Goal: Task Accomplishment & Management: Use online tool/utility

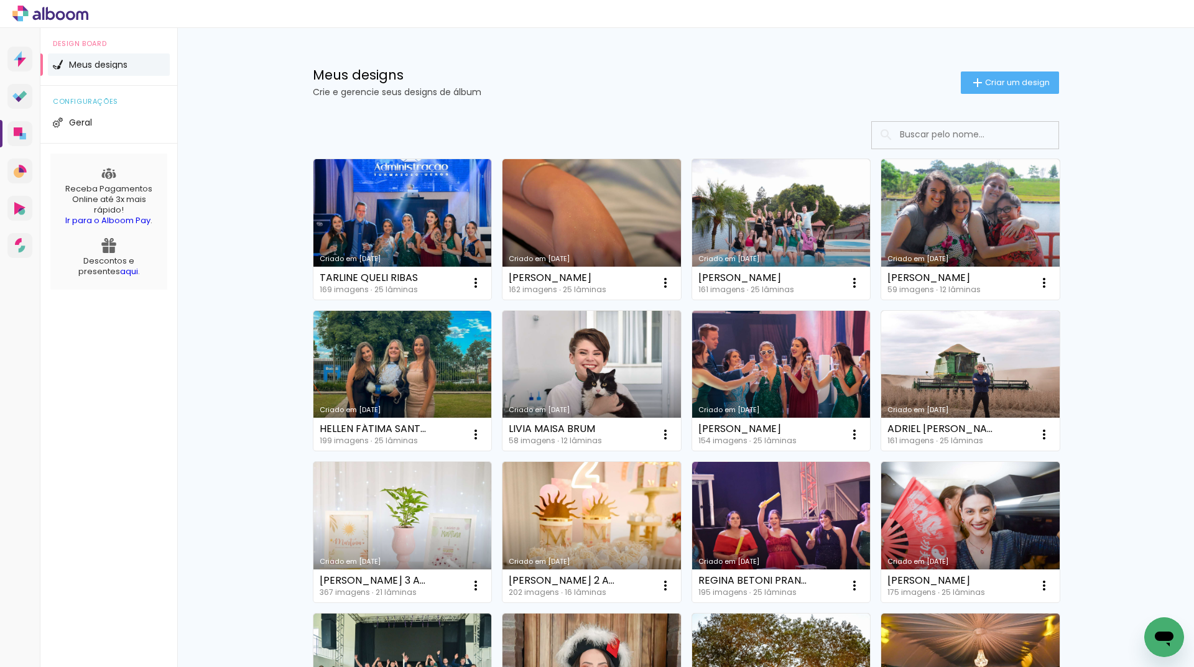
click at [993, 139] on input at bounding box center [982, 135] width 177 height 26
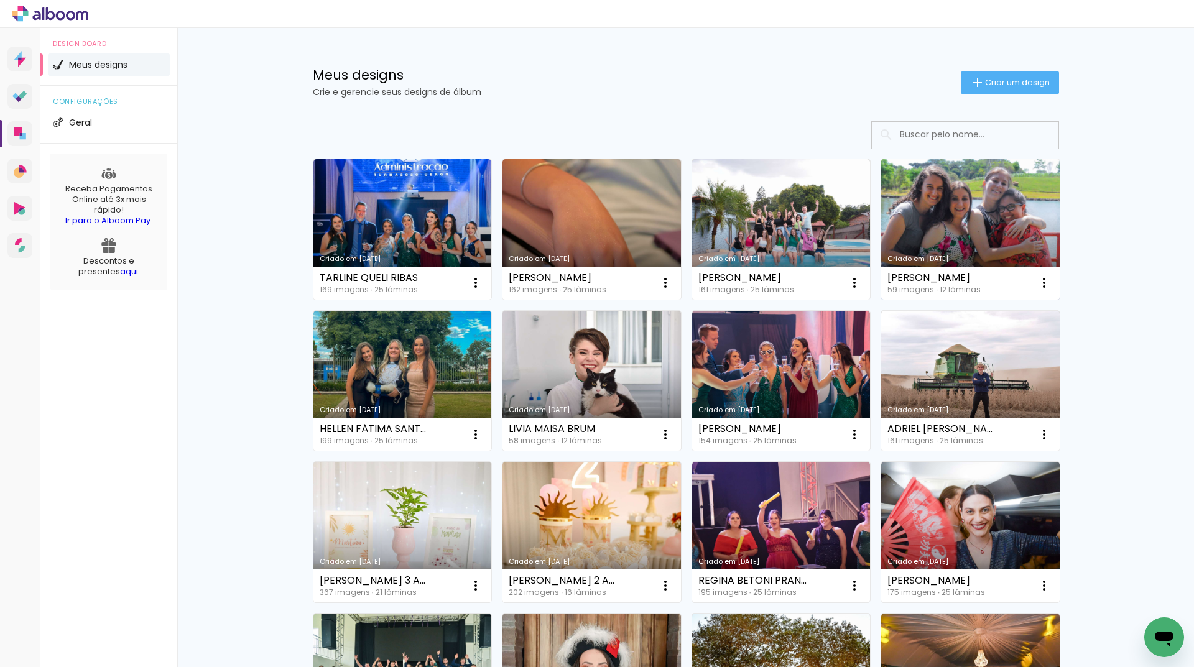
click at [942, 219] on link "Criado em [DATE]" at bounding box center [970, 229] width 179 height 141
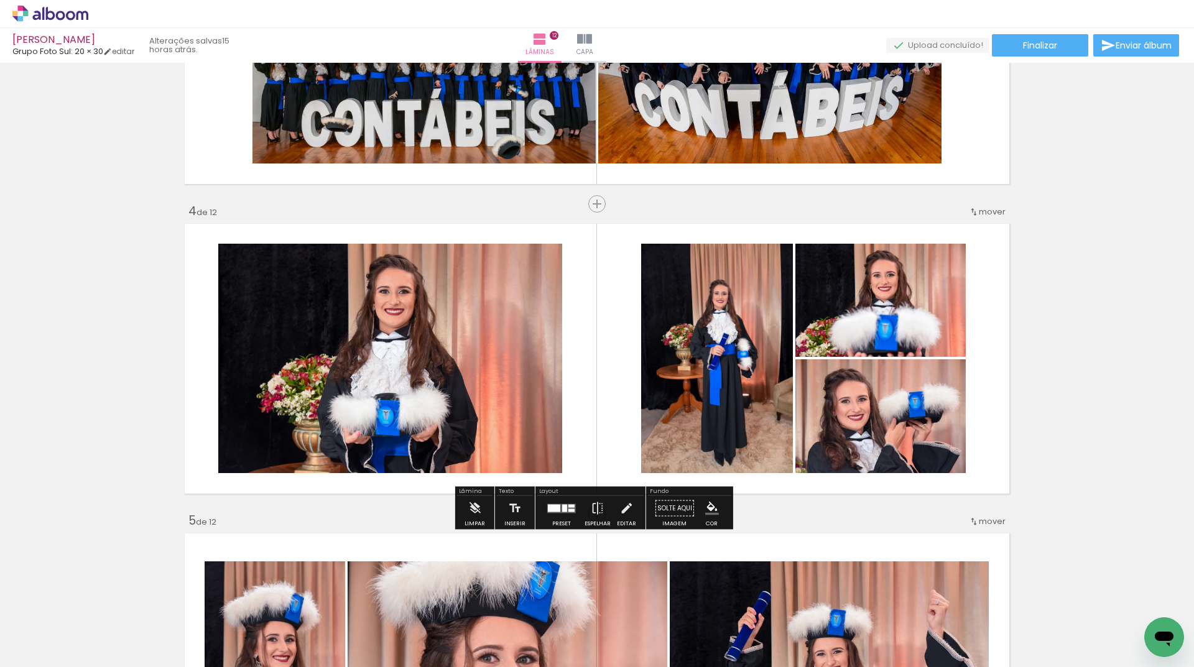
scroll to position [1120, 0]
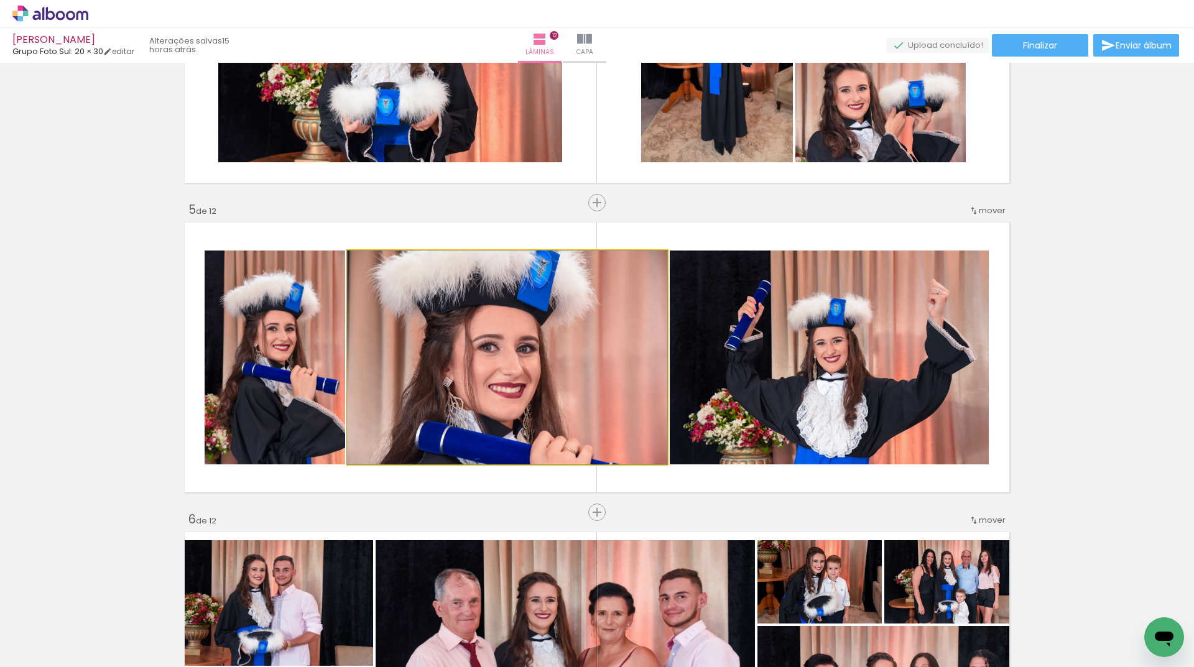
click at [577, 343] on quentale-photo at bounding box center [508, 358] width 320 height 214
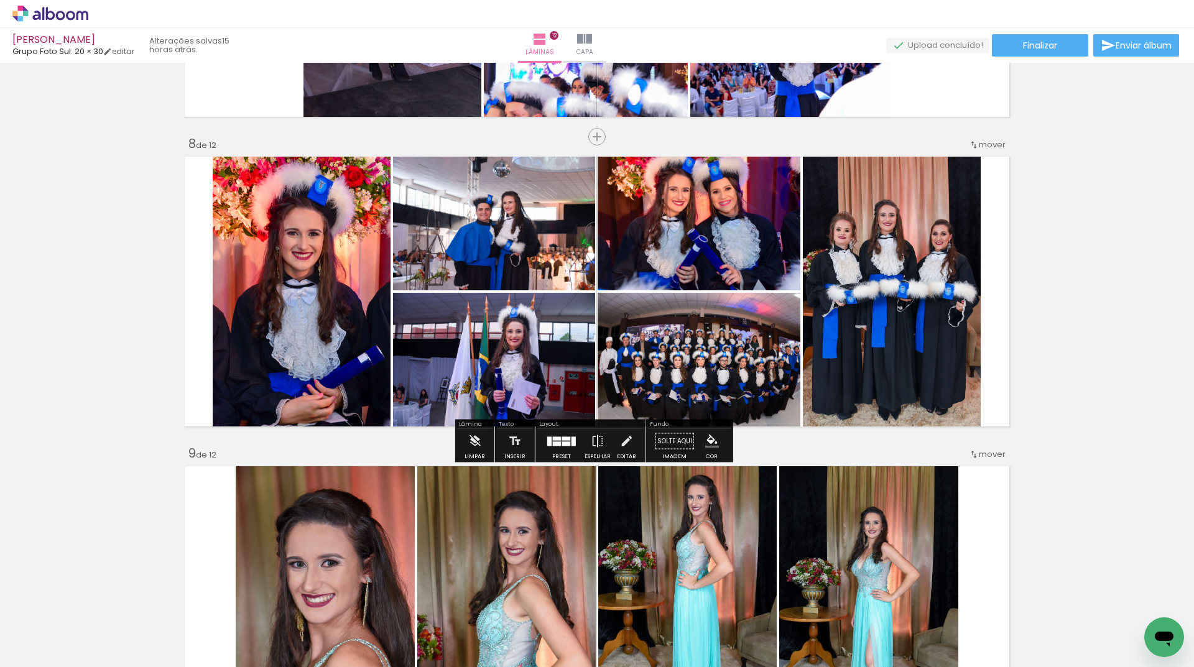
scroll to position [2244, 0]
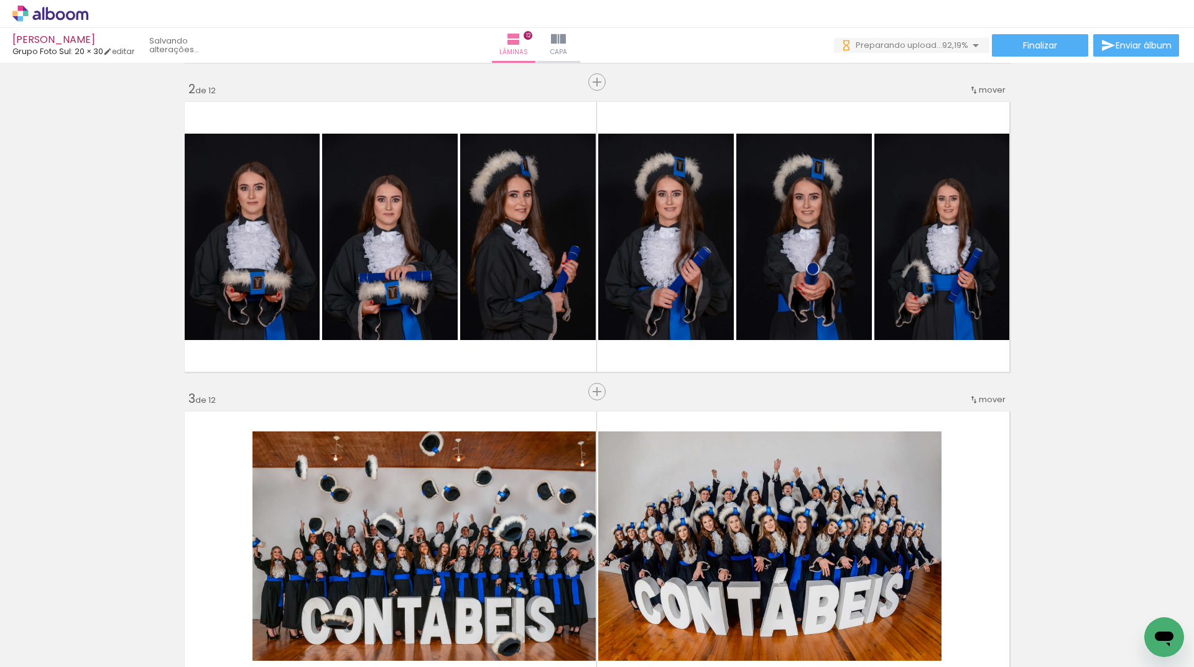
scroll to position [0, 3510]
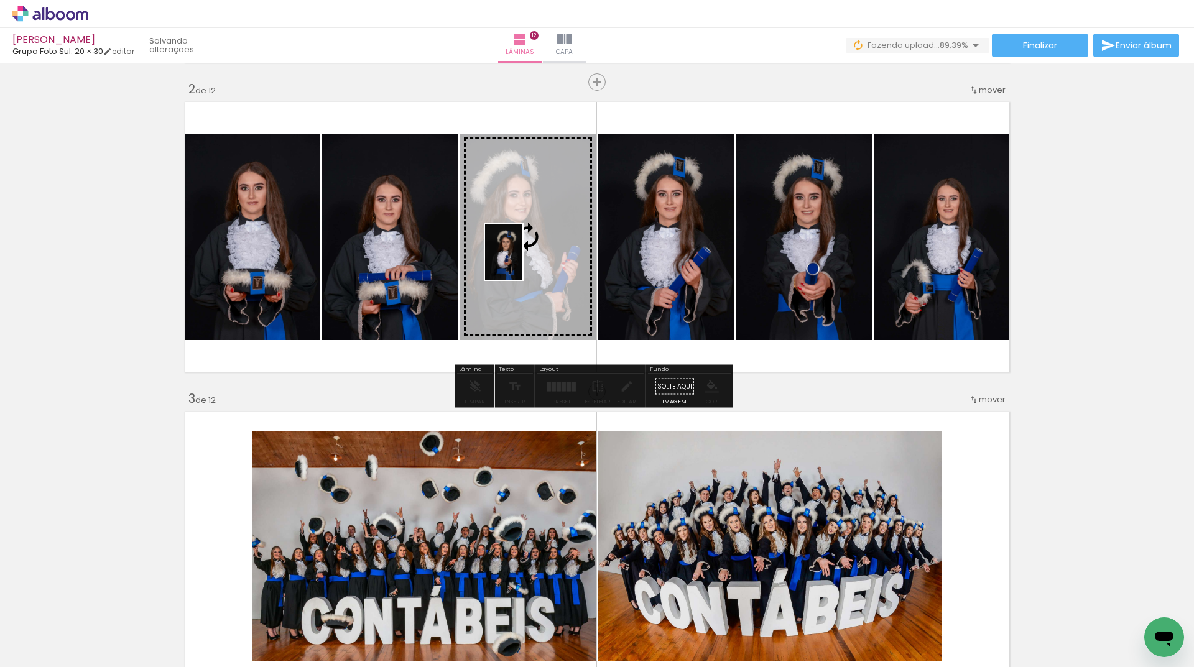
drag, startPoint x: 738, startPoint y: 633, endPoint x: 523, endPoint y: 261, distance: 429.5
click at [523, 261] on quentale-workspace at bounding box center [597, 333] width 1194 height 667
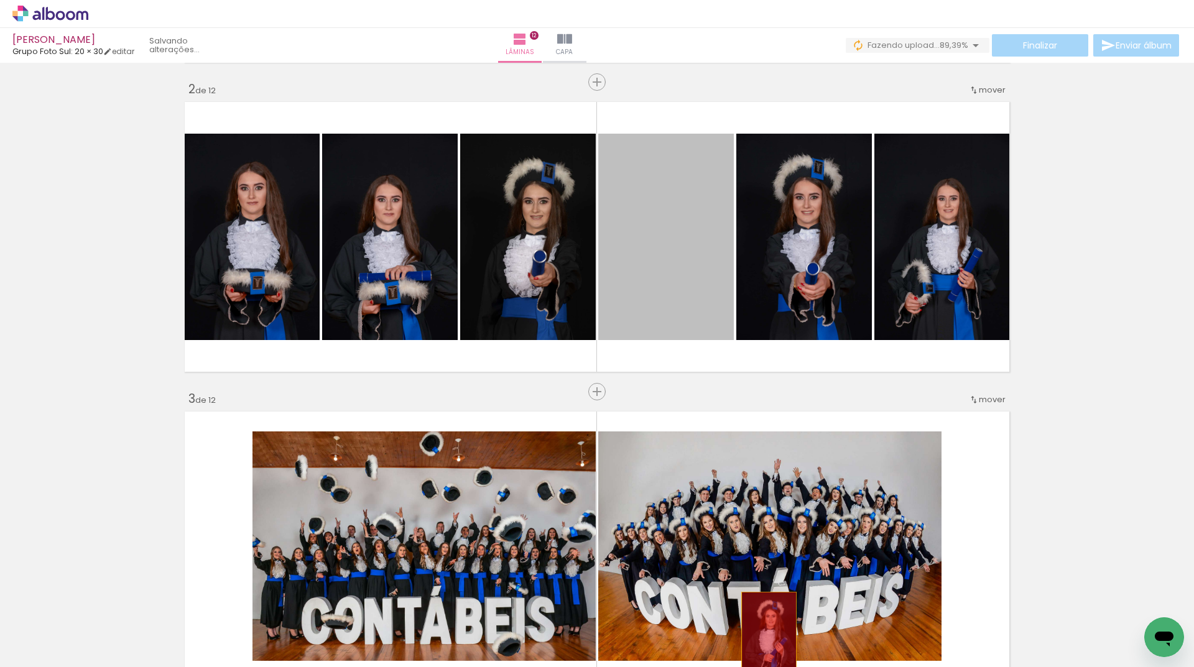
drag, startPoint x: 647, startPoint y: 258, endPoint x: 762, endPoint y: 633, distance: 392.4
click at [763, 633] on quentale-workspace at bounding box center [597, 333] width 1194 height 667
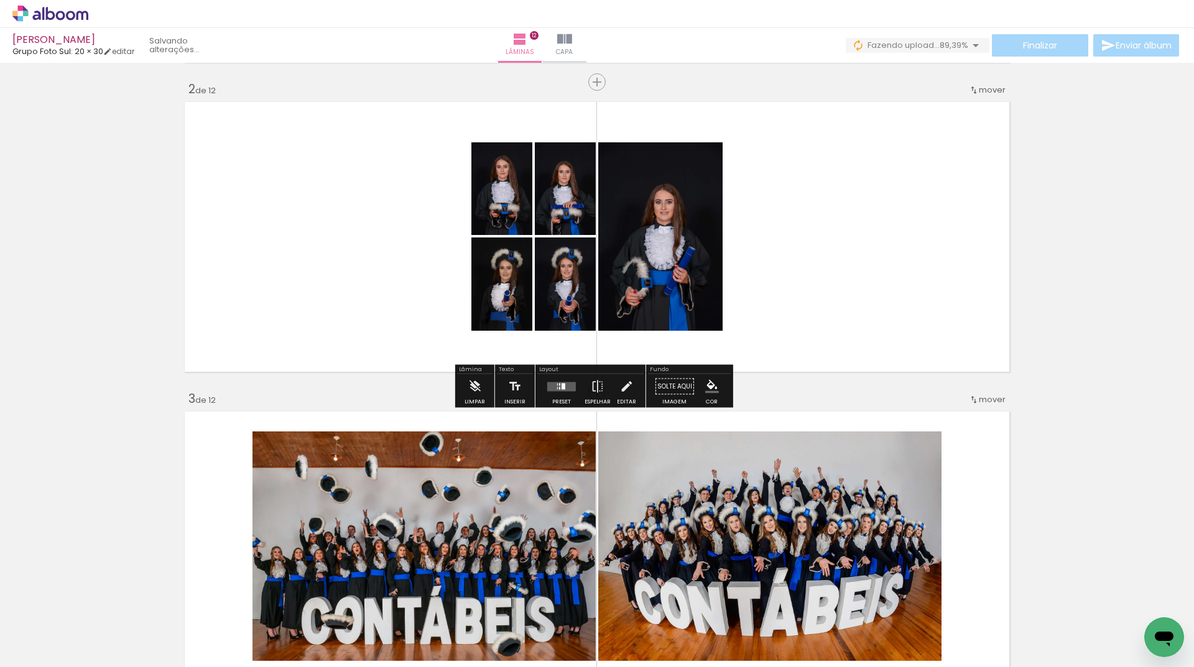
click at [559, 387] on div at bounding box center [559, 388] width 1 height 2
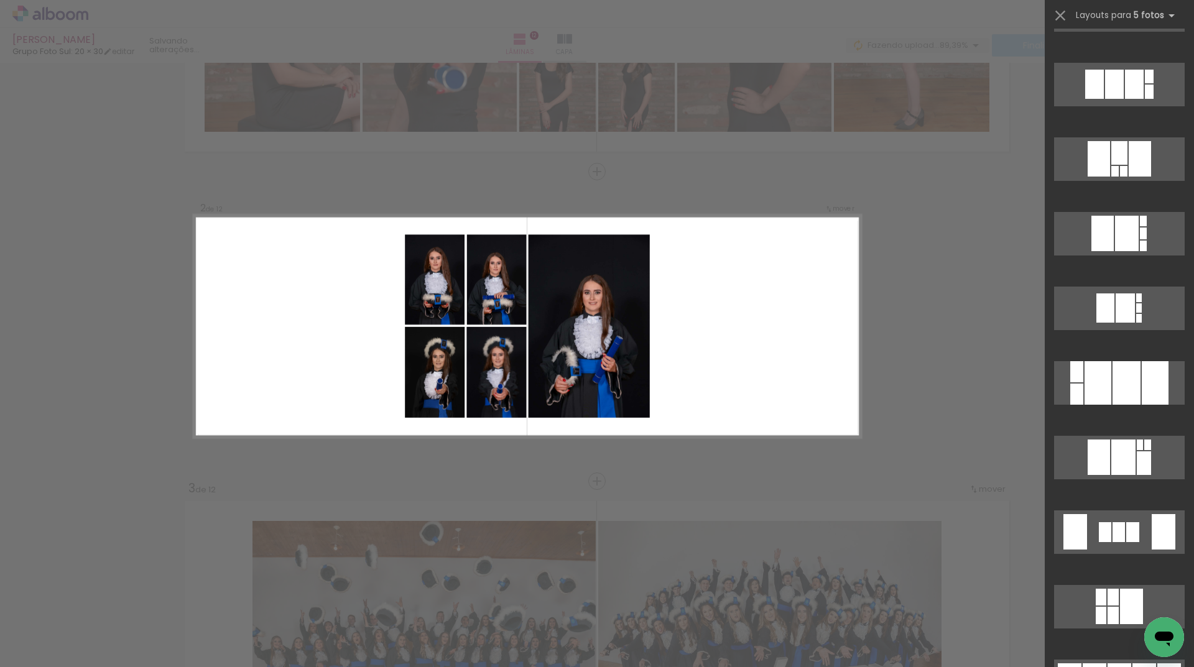
scroll to position [1493, 0]
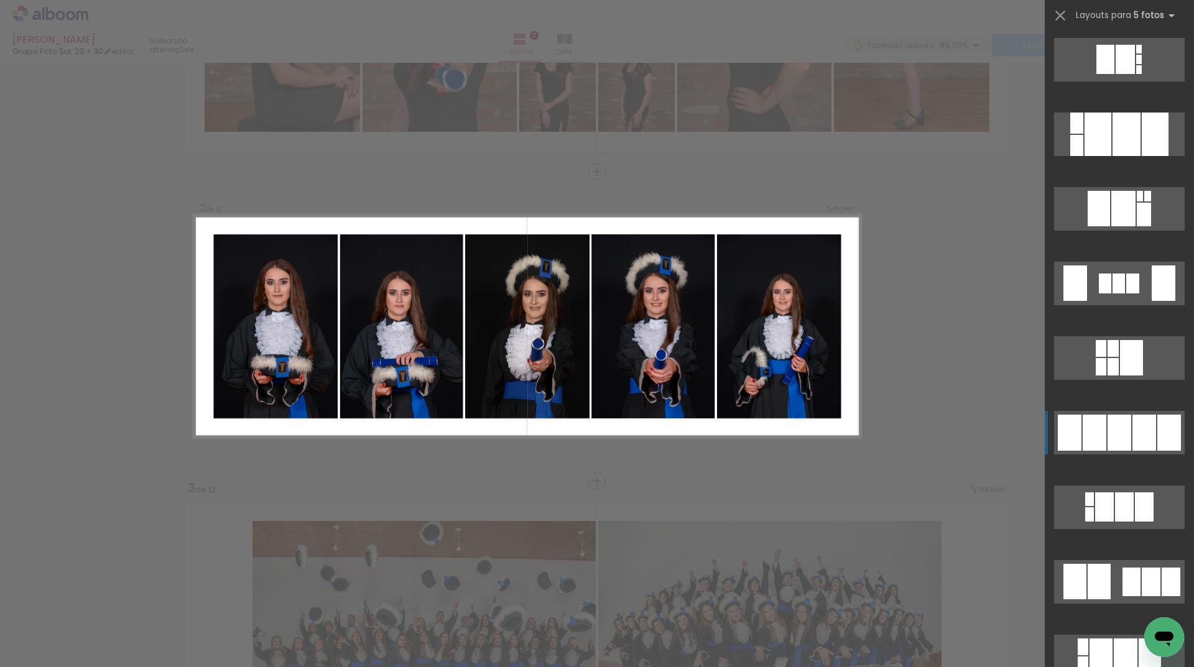
click at [1138, 433] on div at bounding box center [1145, 433] width 24 height 36
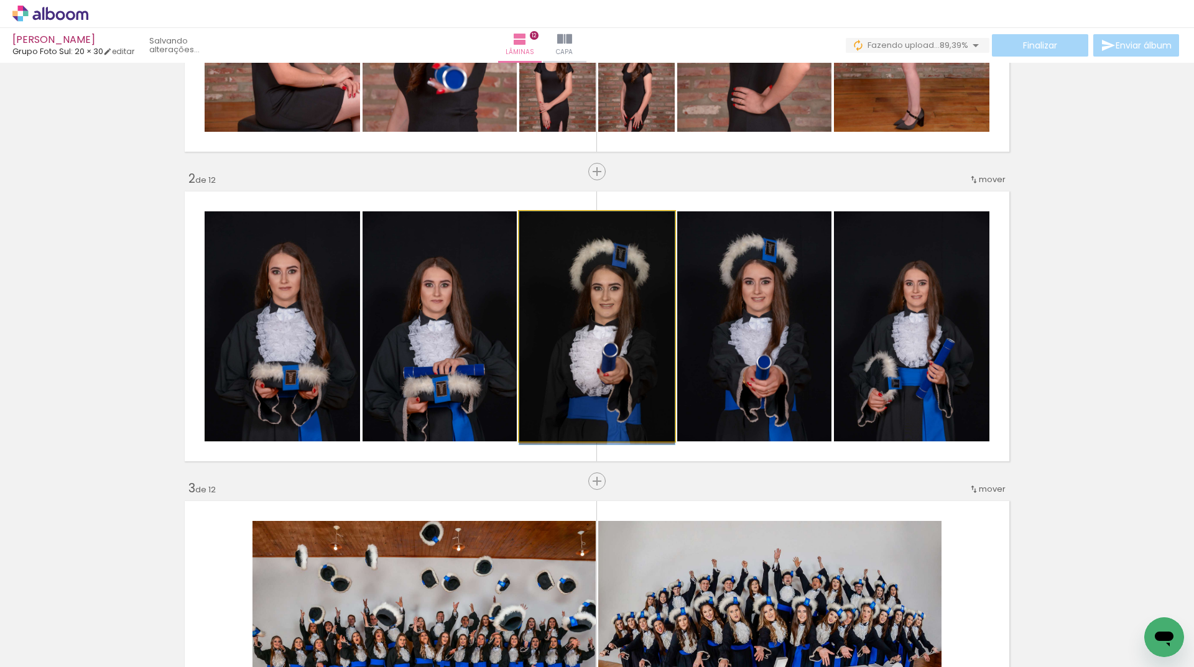
drag, startPoint x: 628, startPoint y: 354, endPoint x: 615, endPoint y: 360, distance: 14.5
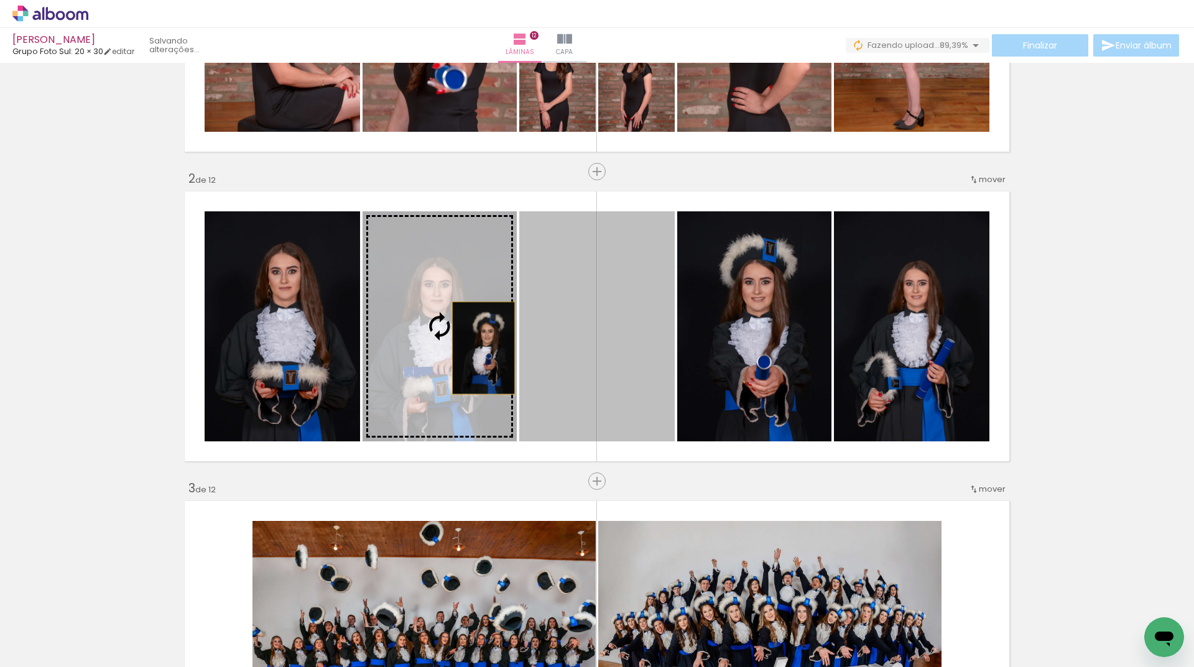
drag, startPoint x: 618, startPoint y: 360, endPoint x: 478, endPoint y: 348, distance: 140.5
click at [0, 0] on slot at bounding box center [0, 0] width 0 height 0
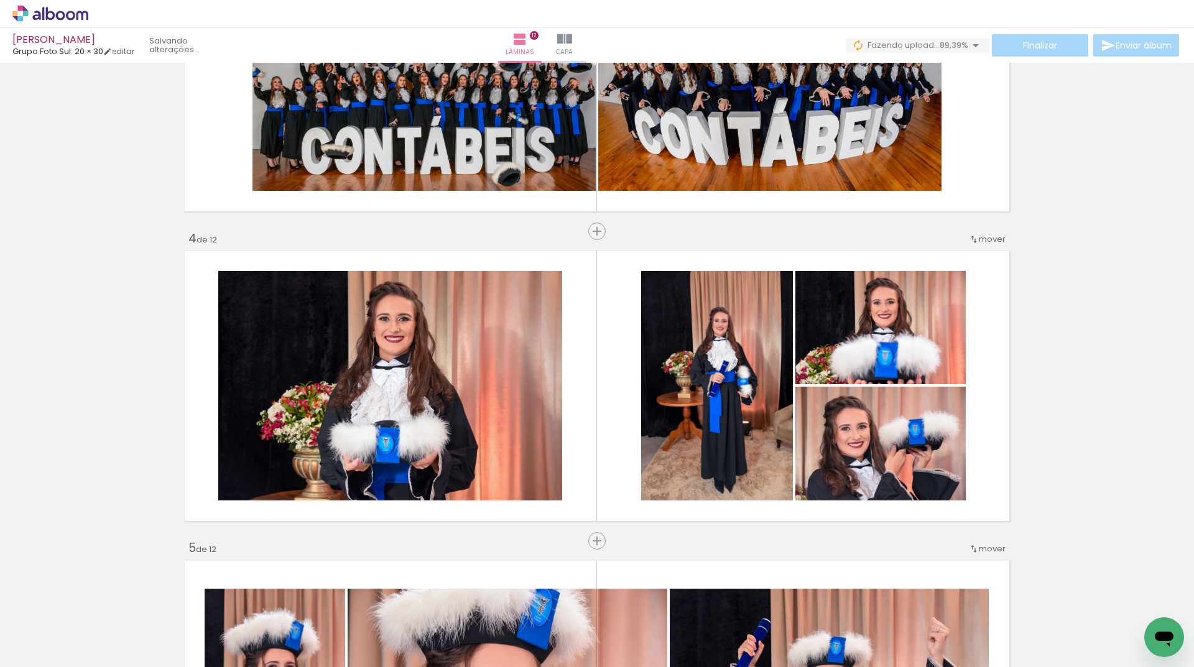
scroll to position [470, 0]
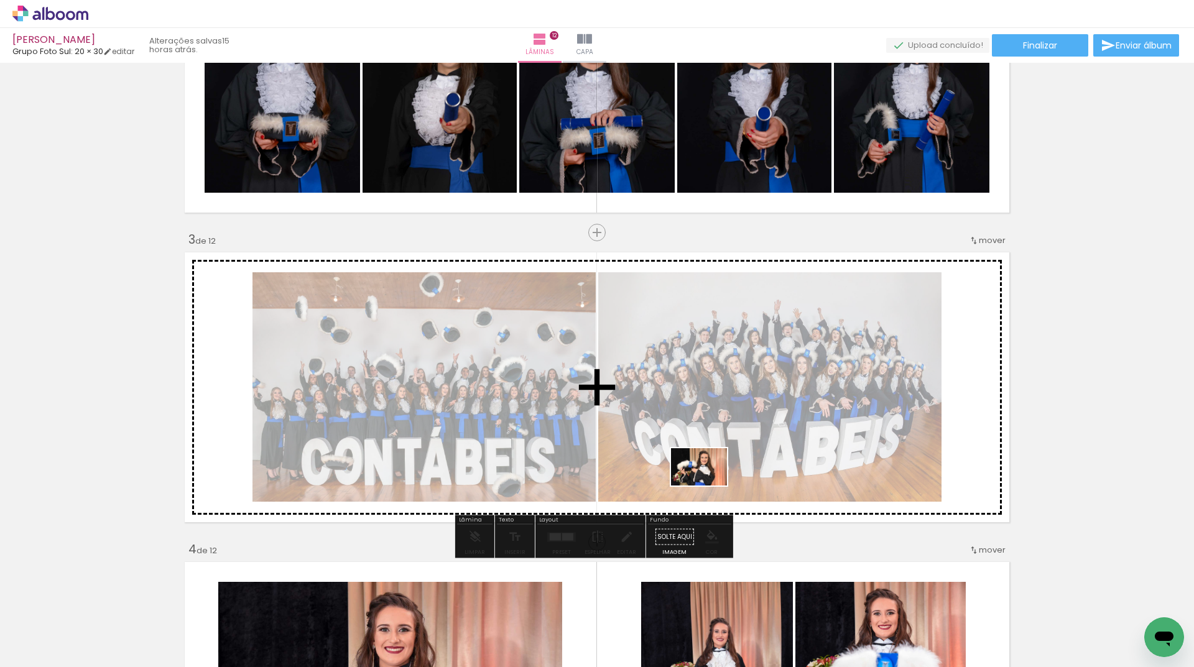
drag, startPoint x: 804, startPoint y: 632, endPoint x: 709, endPoint y: 486, distance: 174.4
click at [709, 486] on quentale-workspace at bounding box center [597, 333] width 1194 height 667
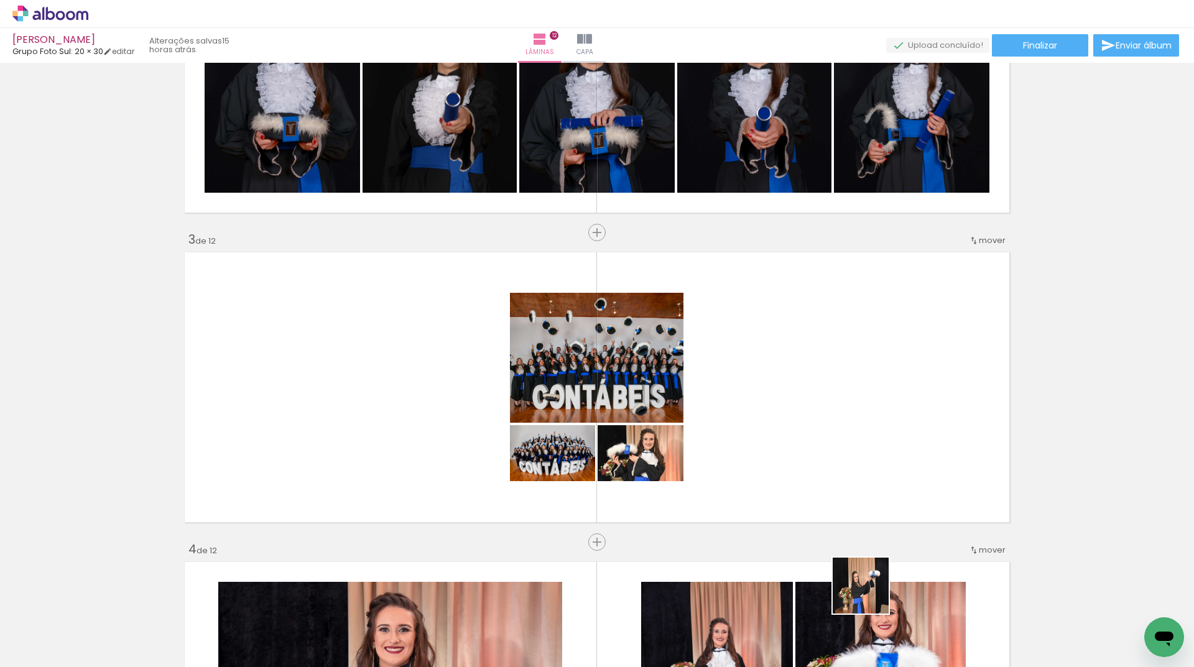
drag, startPoint x: 870, startPoint y: 595, endPoint x: 825, endPoint y: 410, distance: 190.7
click at [825, 410] on quentale-workspace at bounding box center [597, 333] width 1194 height 667
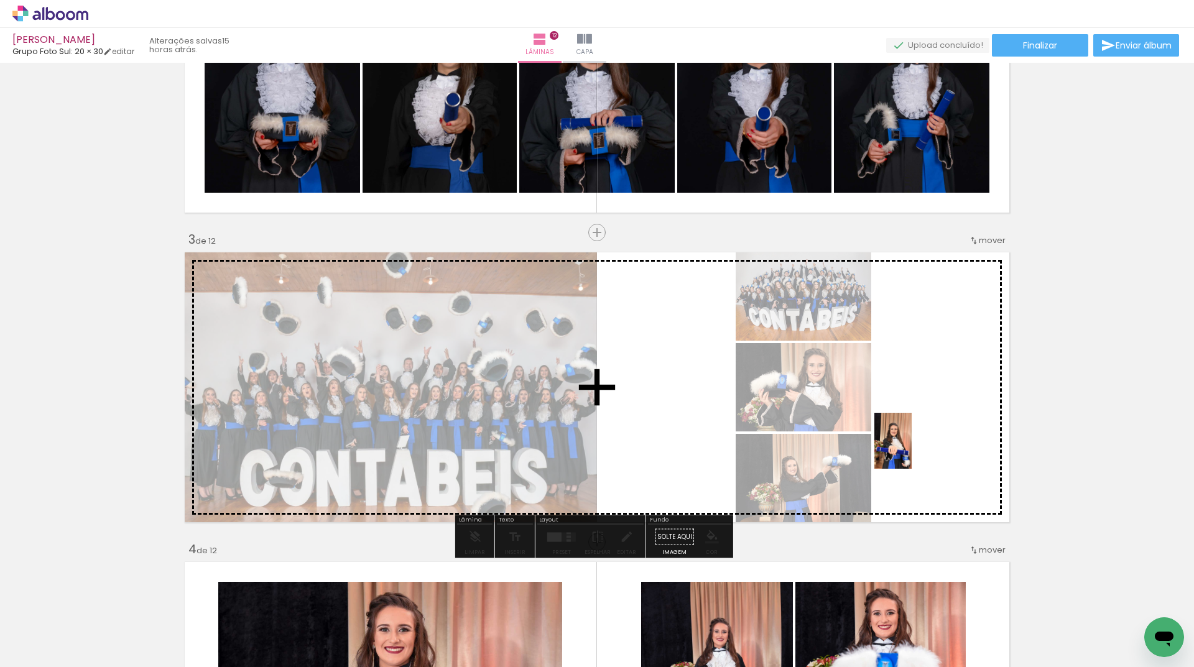
drag, startPoint x: 942, startPoint y: 642, endPoint x: 912, endPoint y: 450, distance: 193.9
click at [912, 450] on quentale-workspace at bounding box center [597, 333] width 1194 height 667
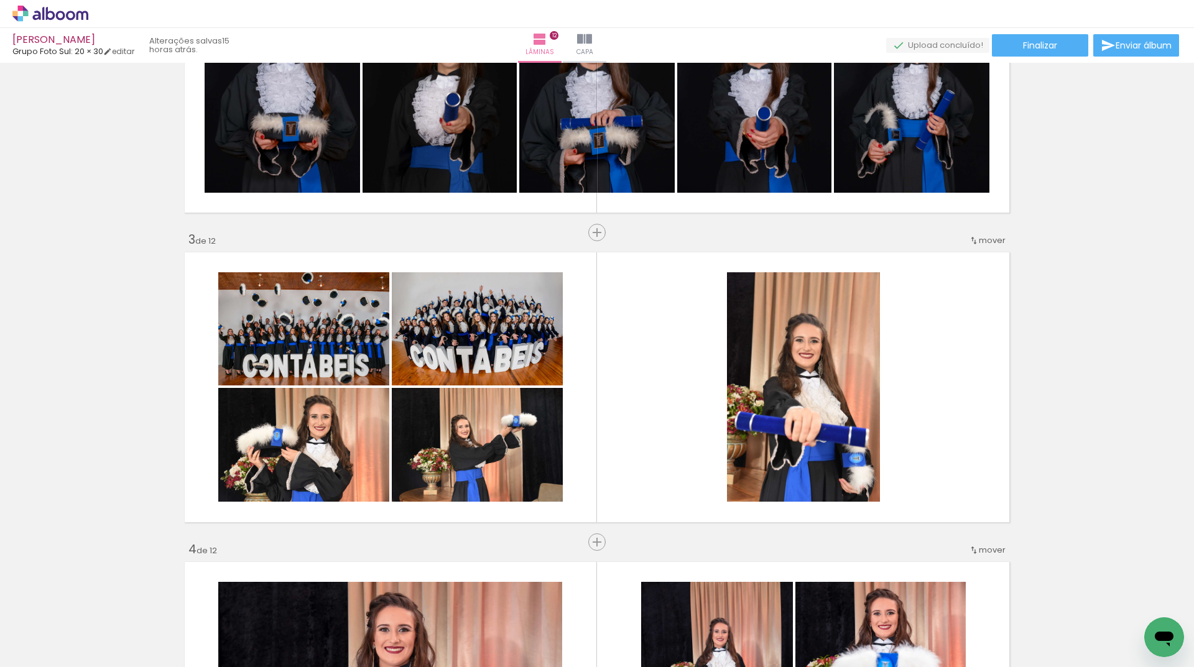
drag, startPoint x: 1008, startPoint y: 633, endPoint x: 912, endPoint y: 460, distance: 197.7
click at [910, 449] on quentale-workspace at bounding box center [597, 333] width 1194 height 667
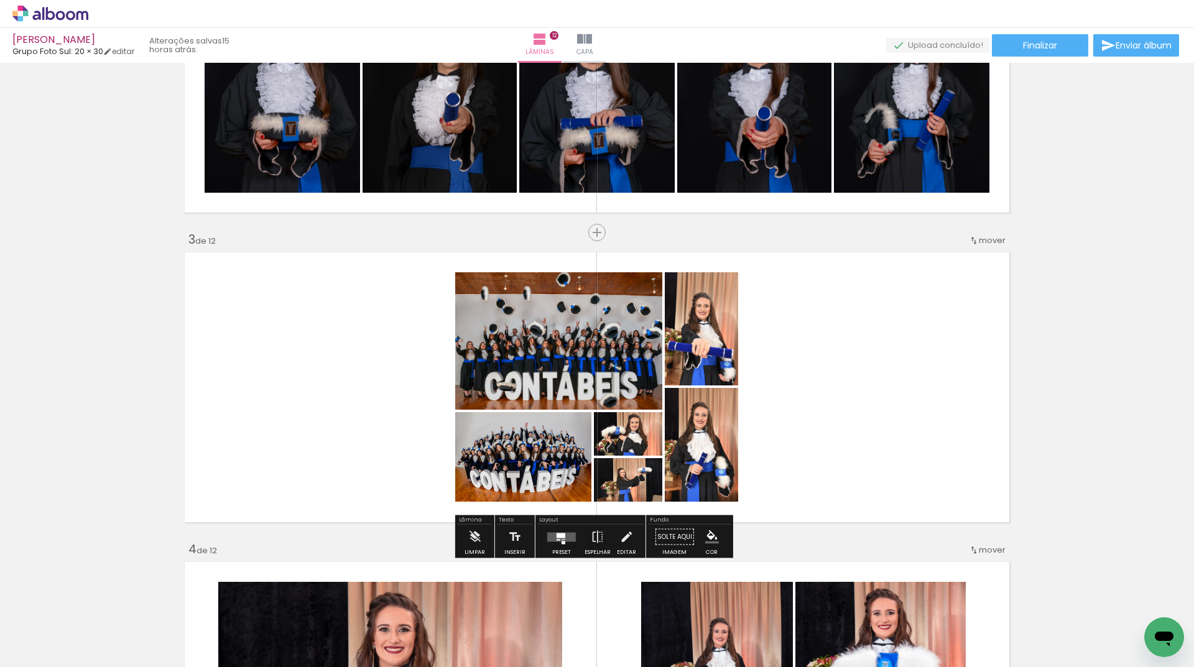
click at [562, 536] on div at bounding box center [561, 535] width 9 height 5
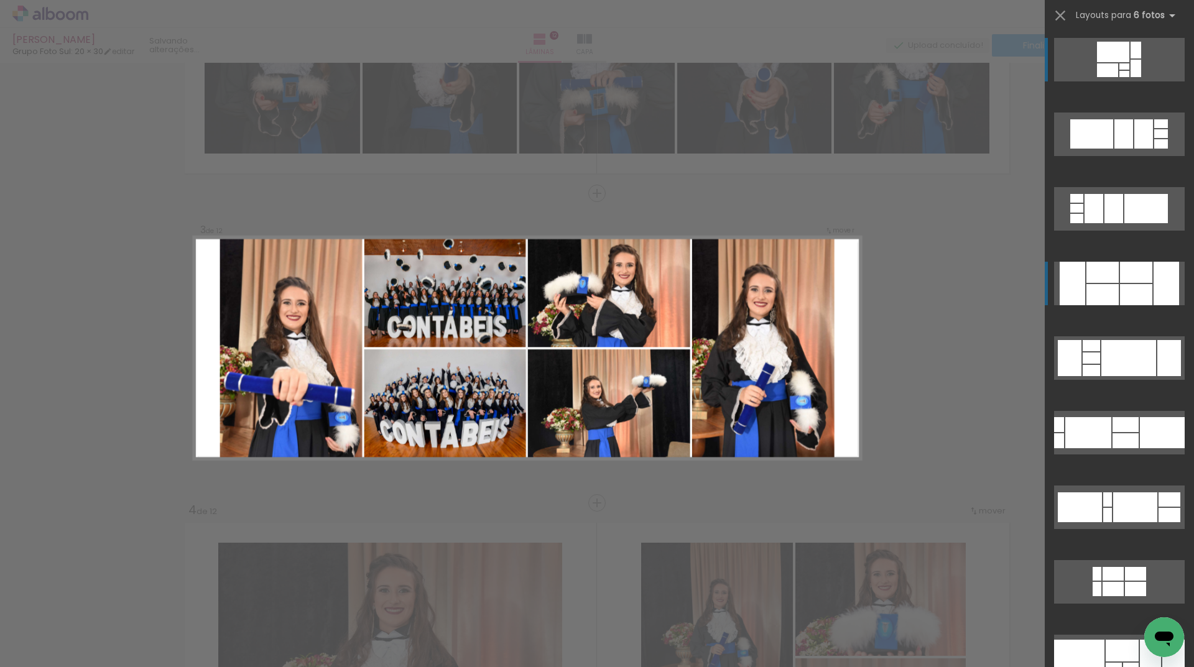
scroll to position [532, 0]
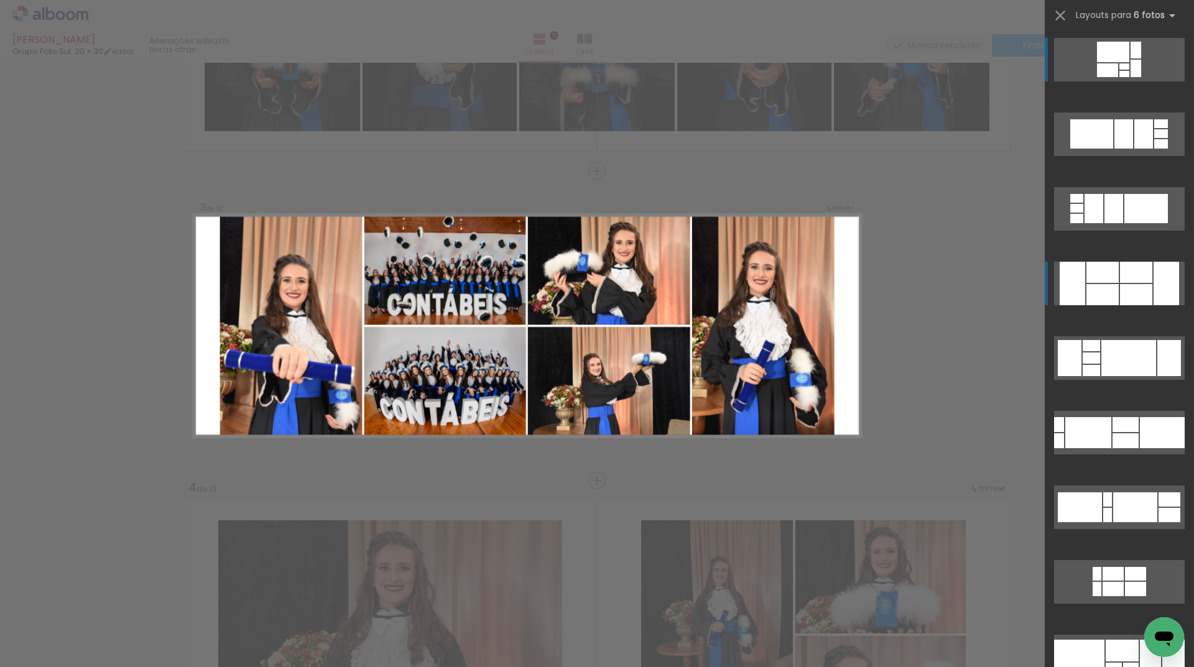
click at [1087, 283] on quentale-layouter at bounding box center [1119, 284] width 131 height 44
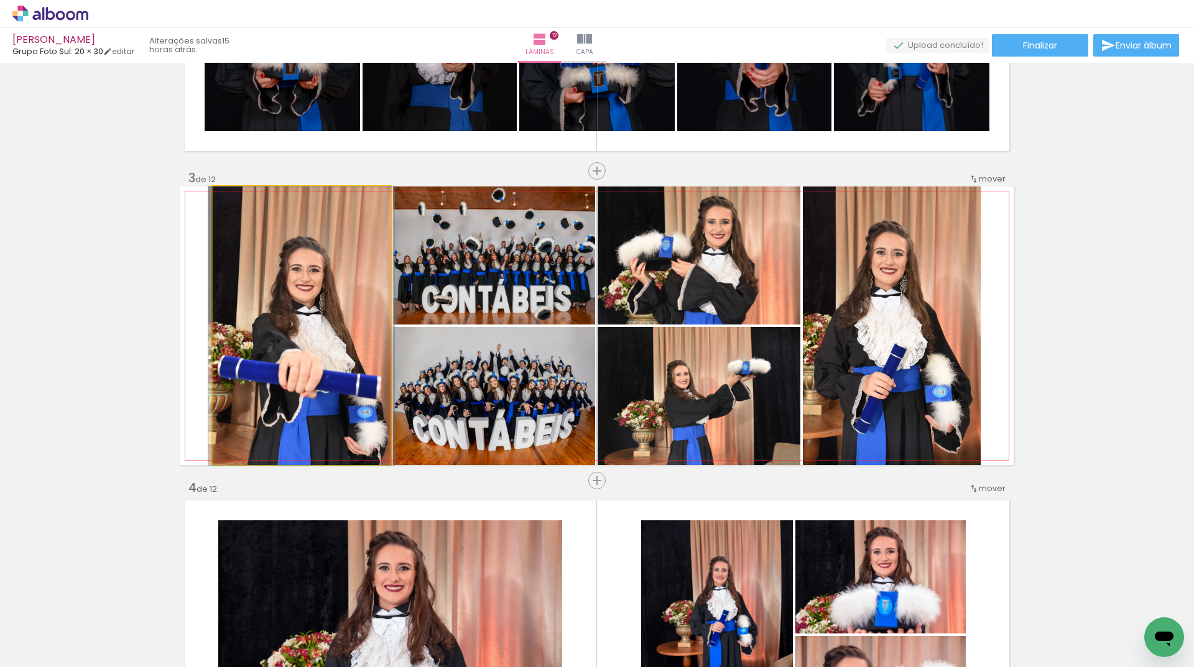
click at [284, 409] on quentale-photo at bounding box center [302, 326] width 178 height 279
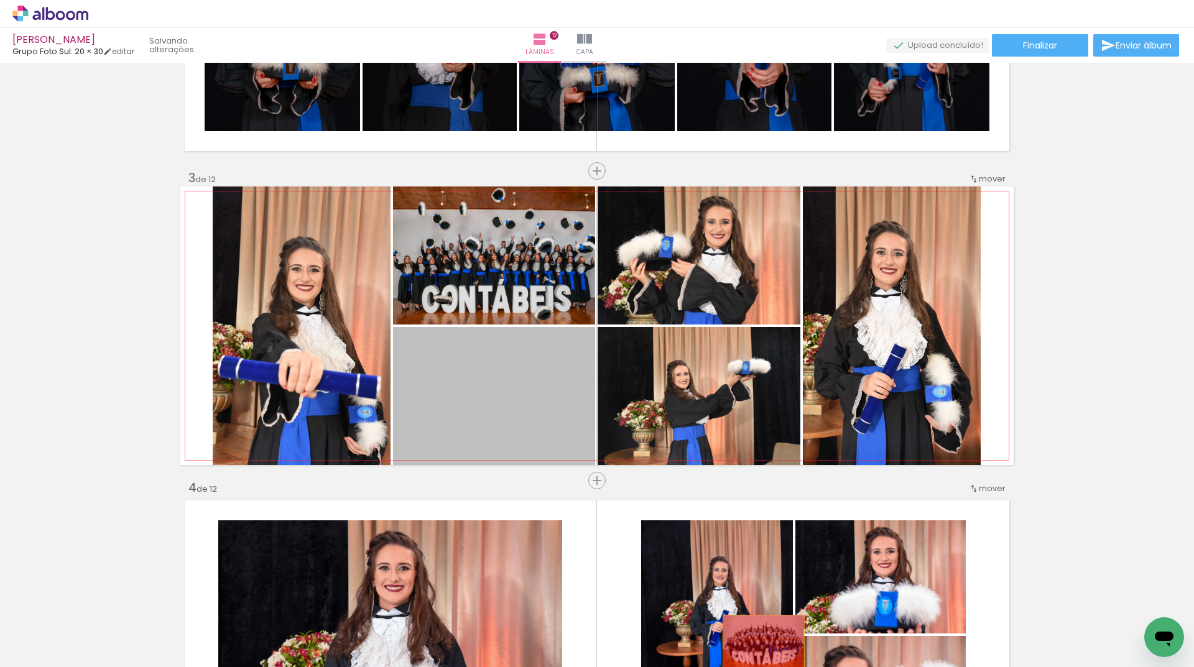
drag, startPoint x: 524, startPoint y: 396, endPoint x: 760, endPoint y: 643, distance: 341.4
click at [760, 643] on quentale-workspace at bounding box center [597, 333] width 1194 height 667
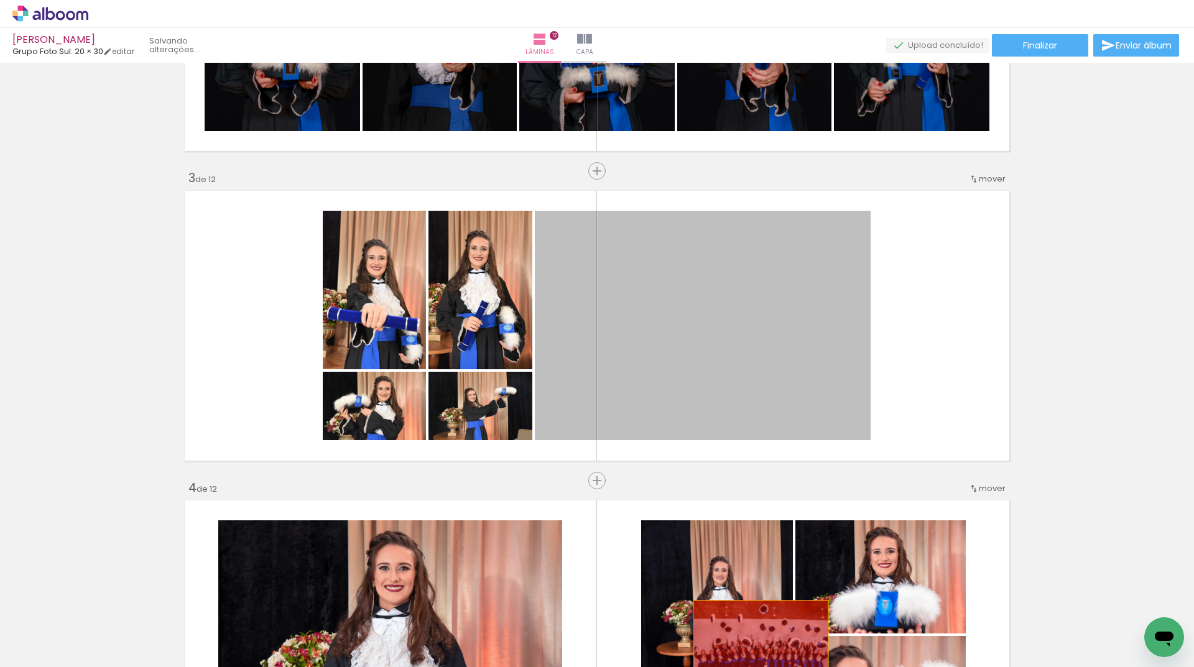
drag, startPoint x: 727, startPoint y: 300, endPoint x: 756, endPoint y: 647, distance: 347.8
click at [756, 647] on quentale-workspace at bounding box center [597, 333] width 1194 height 667
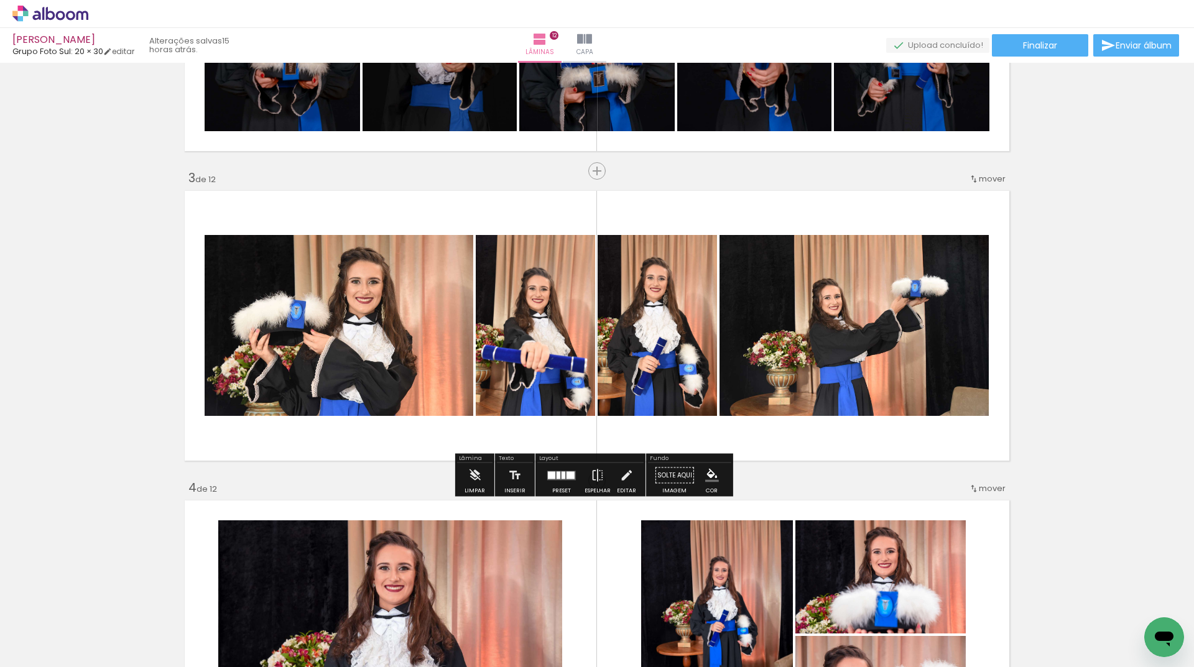
click at [563, 478] on quentale-layouter at bounding box center [561, 475] width 29 height 9
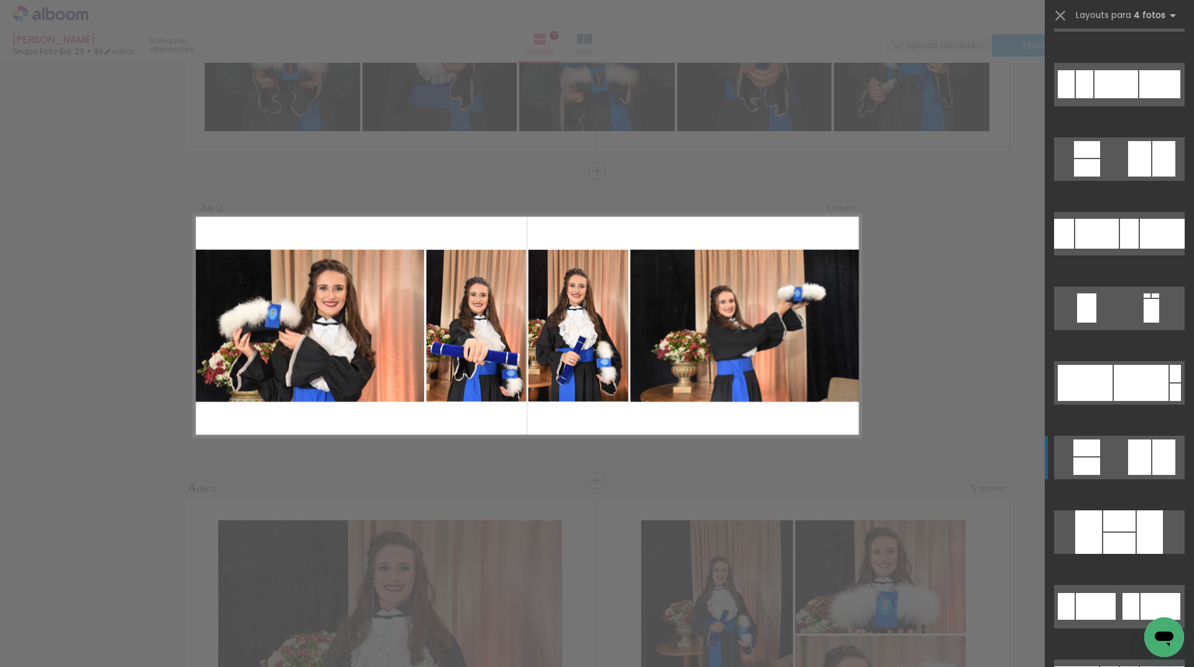
scroll to position [1866, 0]
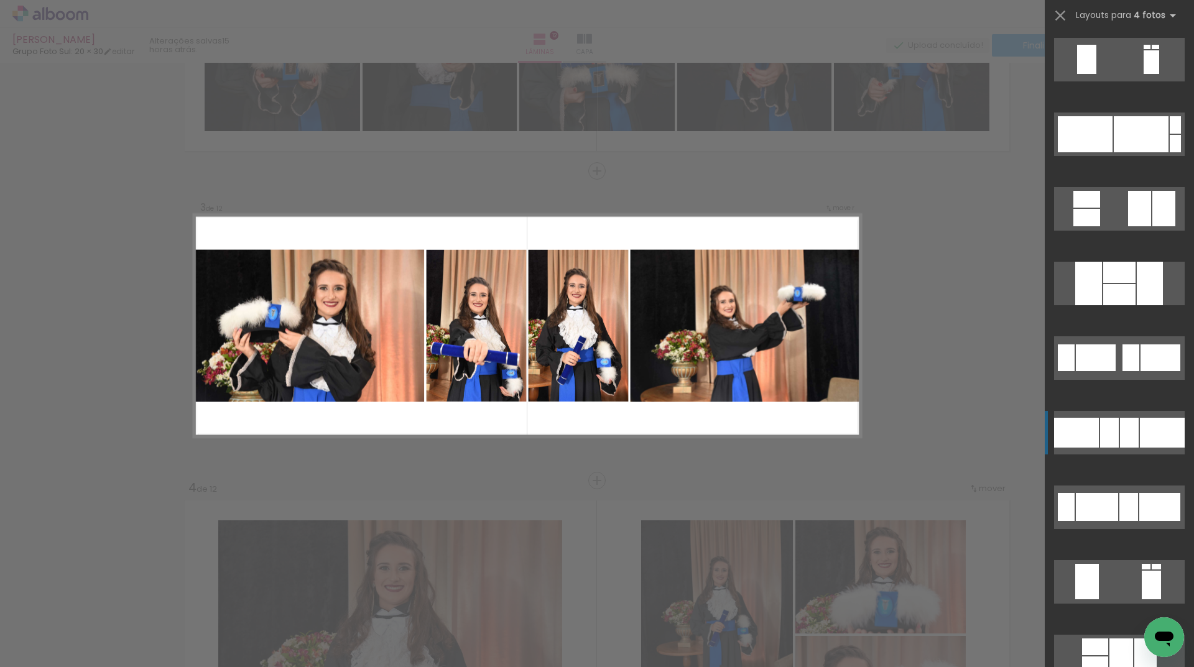
click at [1107, 438] on div at bounding box center [1109, 433] width 19 height 30
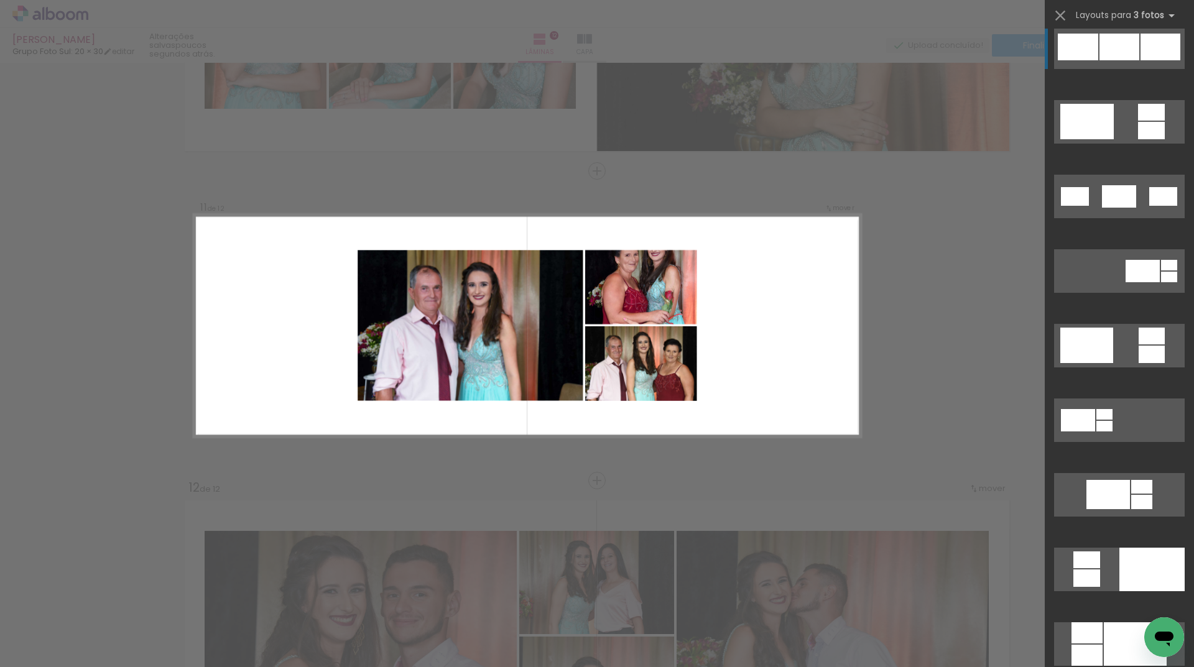
scroll to position [6258, 0]
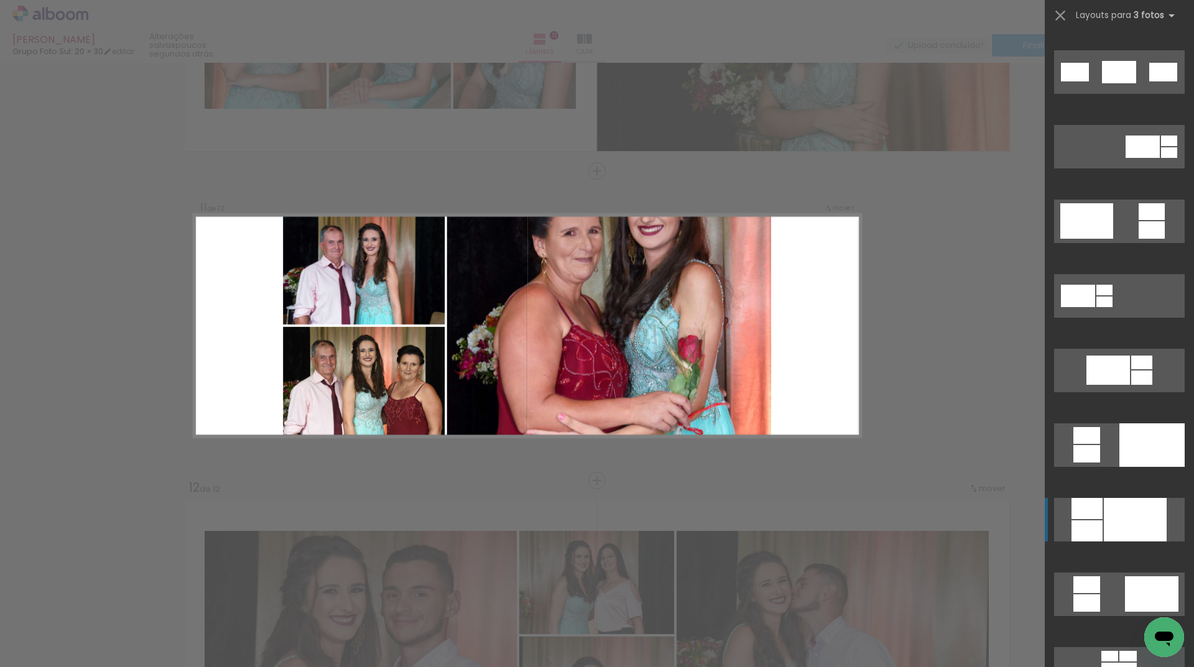
click at [1110, 514] on div at bounding box center [1135, 520] width 63 height 44
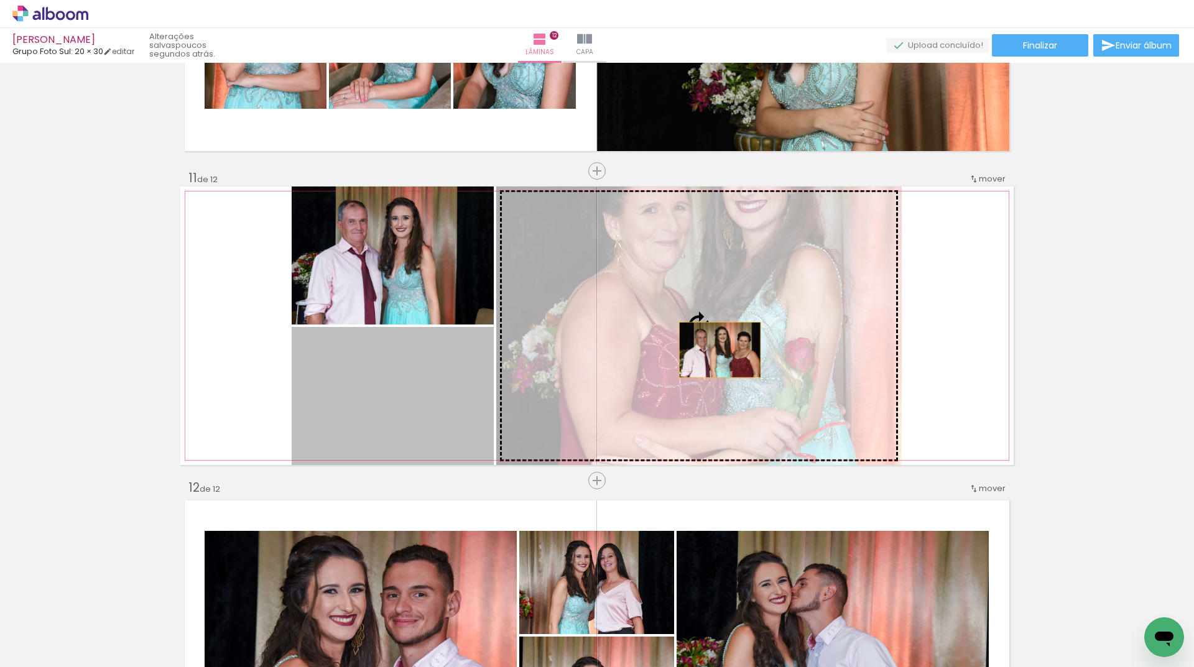
drag, startPoint x: 440, startPoint y: 409, endPoint x: 715, endPoint y: 350, distance: 281.1
click at [0, 0] on slot at bounding box center [0, 0] width 0 height 0
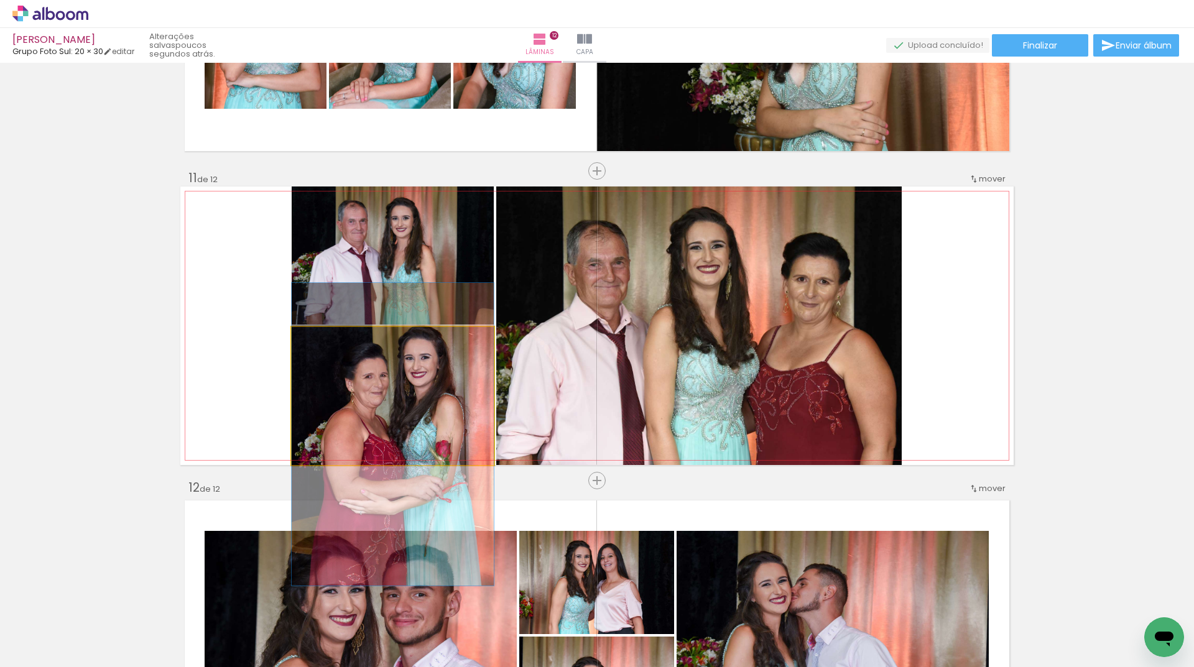
drag, startPoint x: 414, startPoint y: 358, endPoint x: 410, endPoint y: 396, distance: 38.7
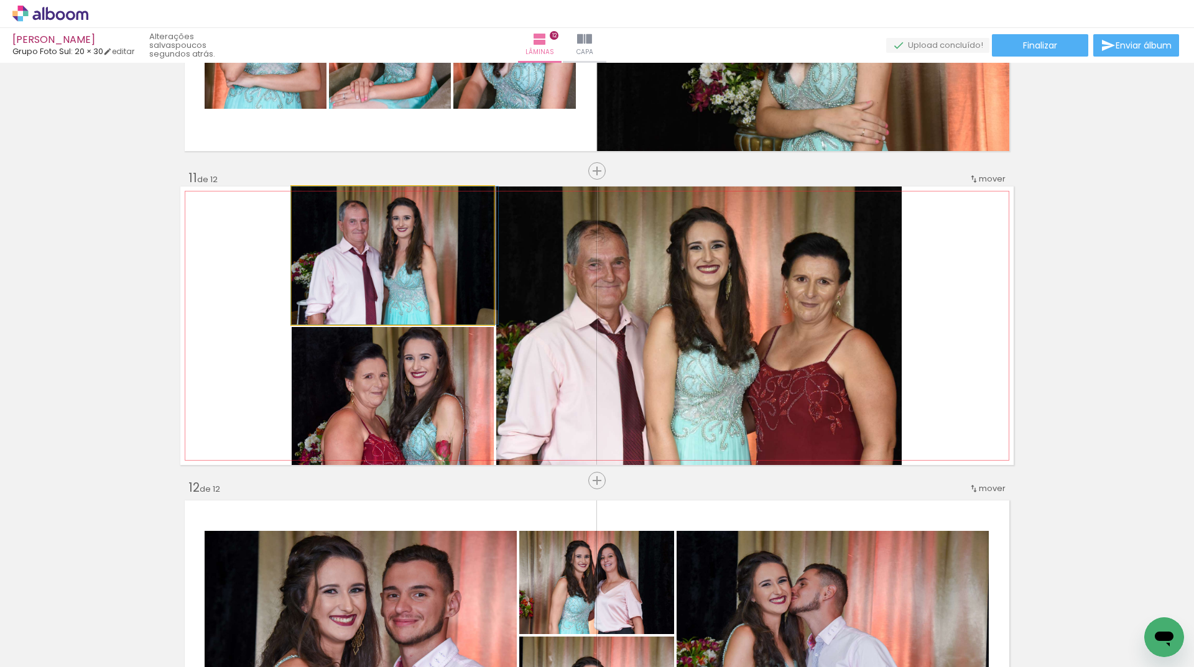
drag, startPoint x: 417, startPoint y: 255, endPoint x: 427, endPoint y: 254, distance: 10.0
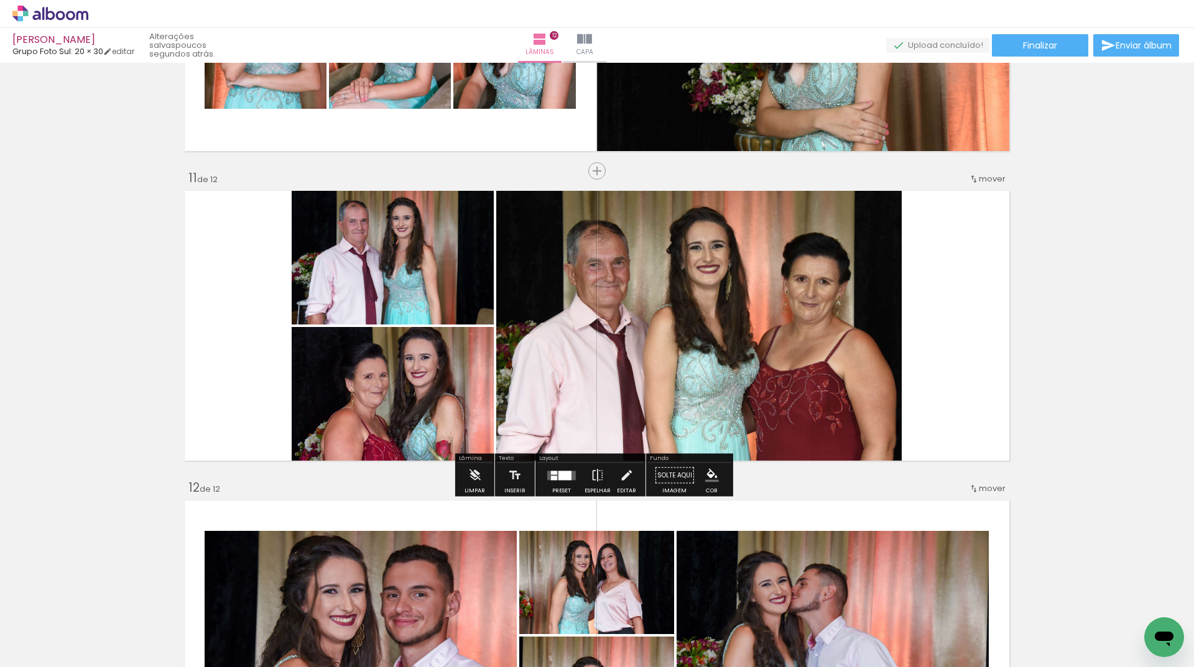
click at [549, 482] on div at bounding box center [562, 475] width 34 height 25
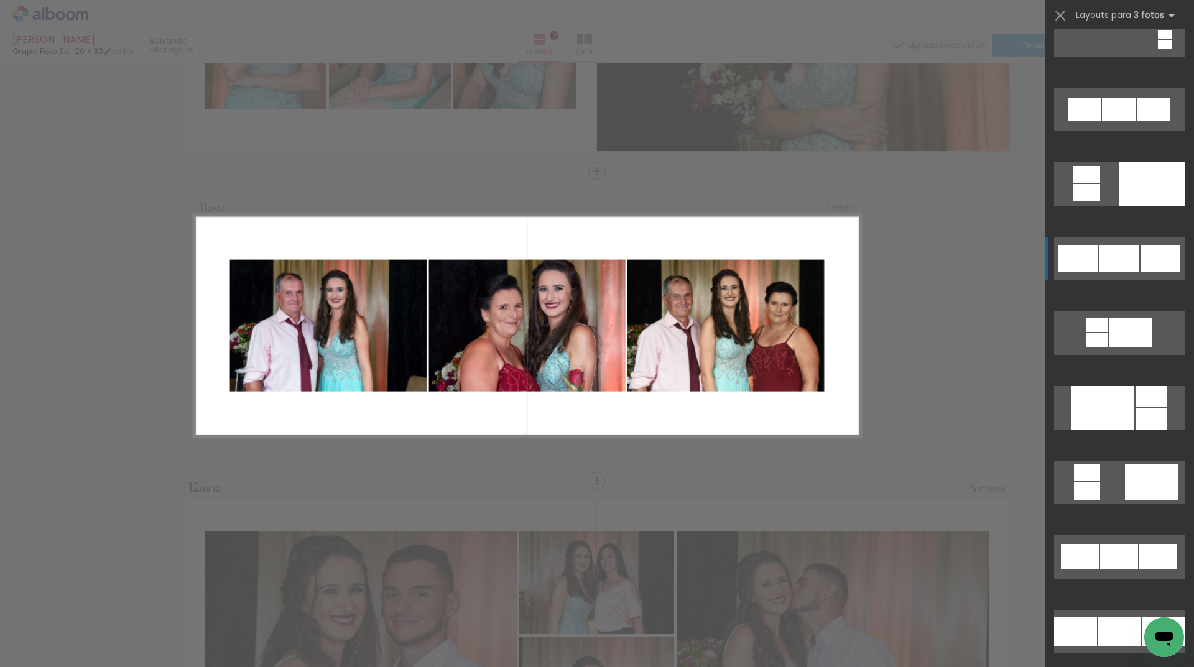
scroll to position [7029, 0]
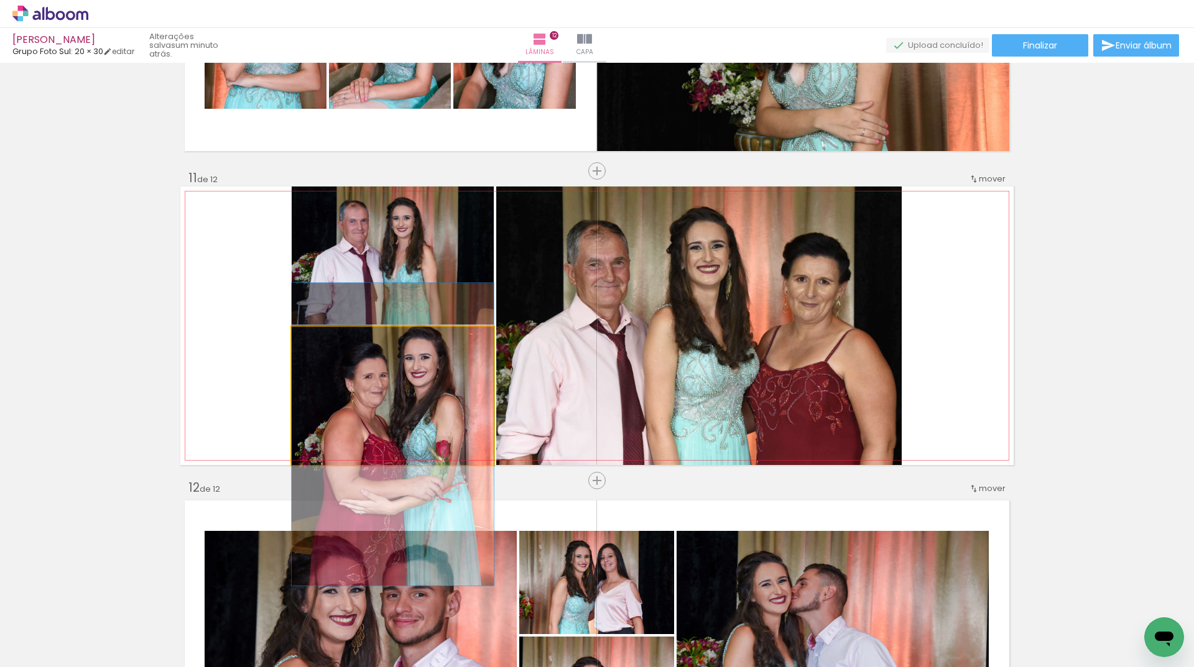
click at [421, 446] on quentale-photo at bounding box center [393, 396] width 202 height 138
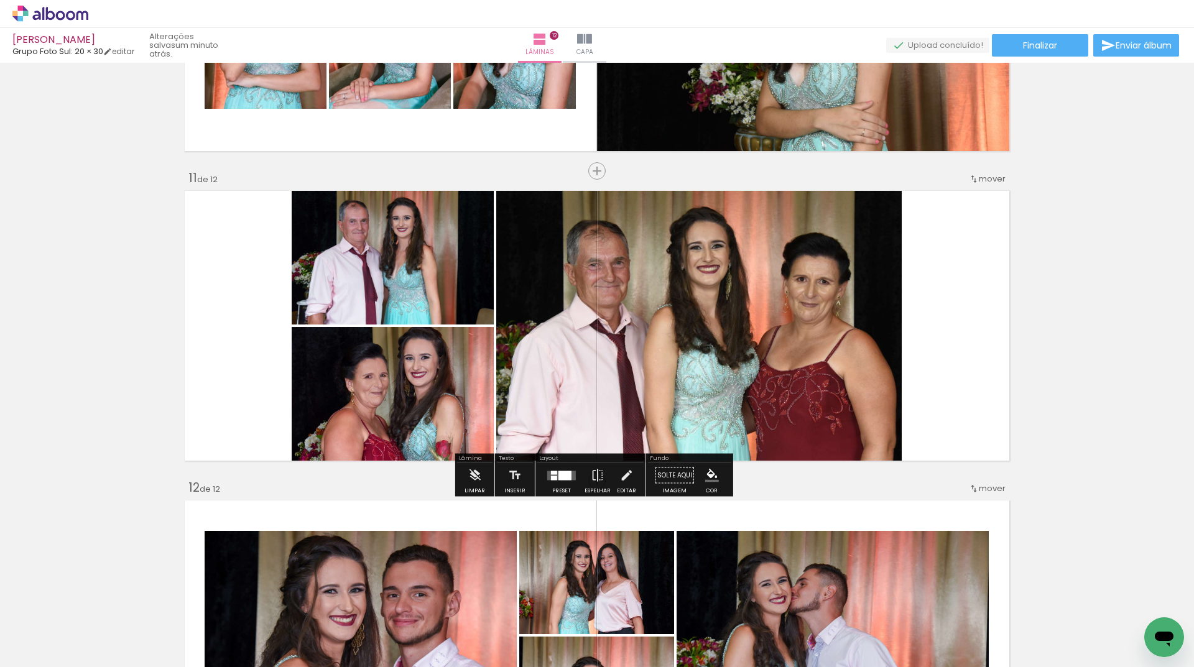
click at [568, 472] on div at bounding box center [565, 475] width 13 height 9
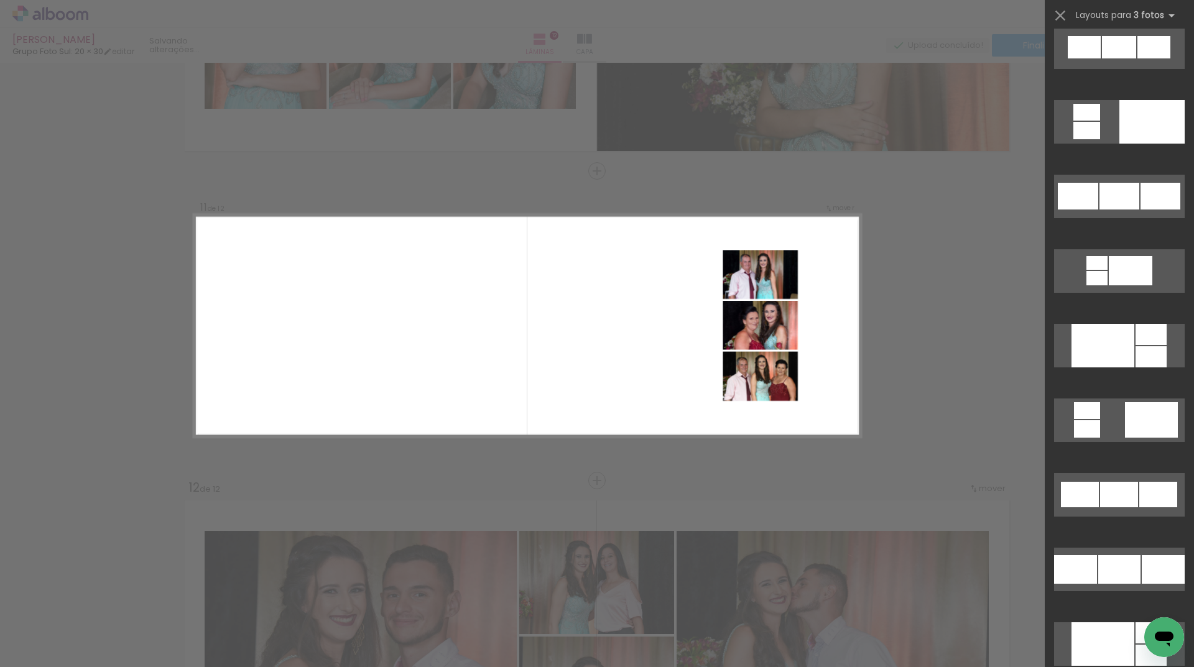
scroll to position [6718, 0]
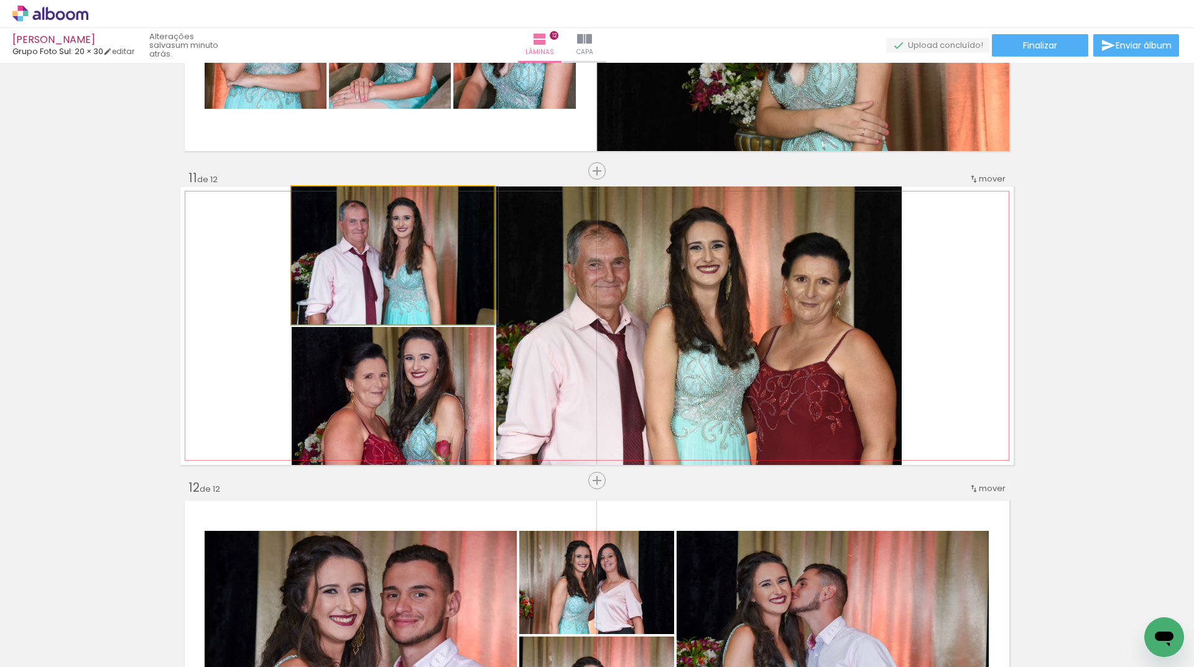
click at [426, 287] on quentale-photo at bounding box center [393, 256] width 202 height 138
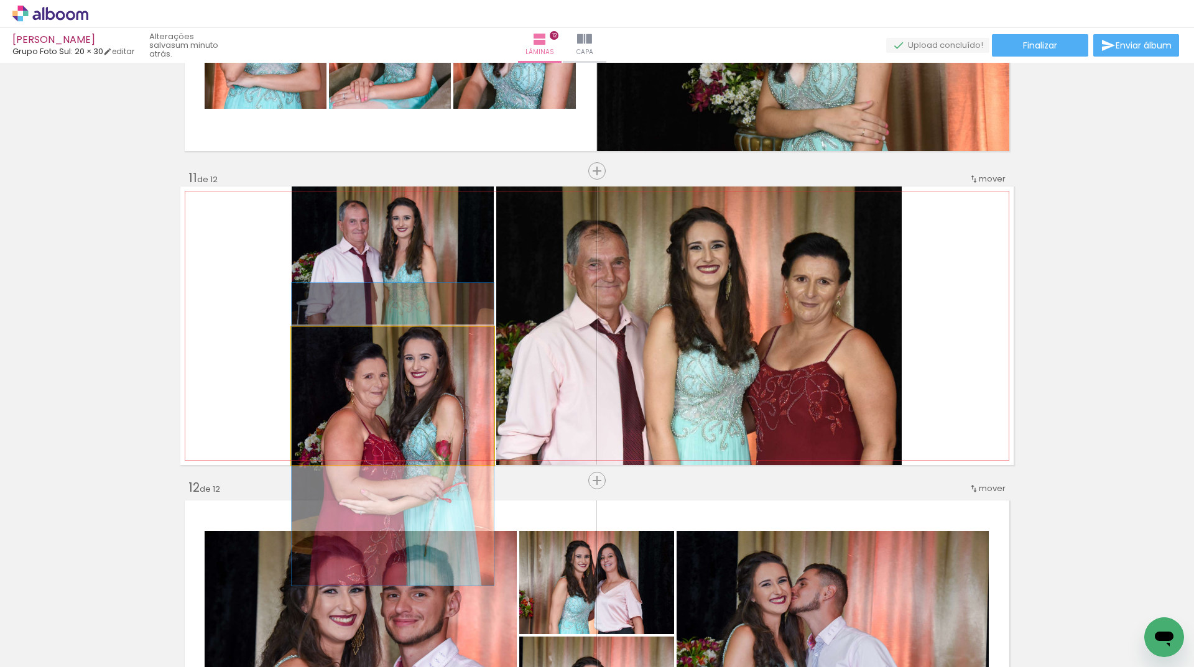
click at [440, 384] on quentale-photo at bounding box center [393, 396] width 202 height 138
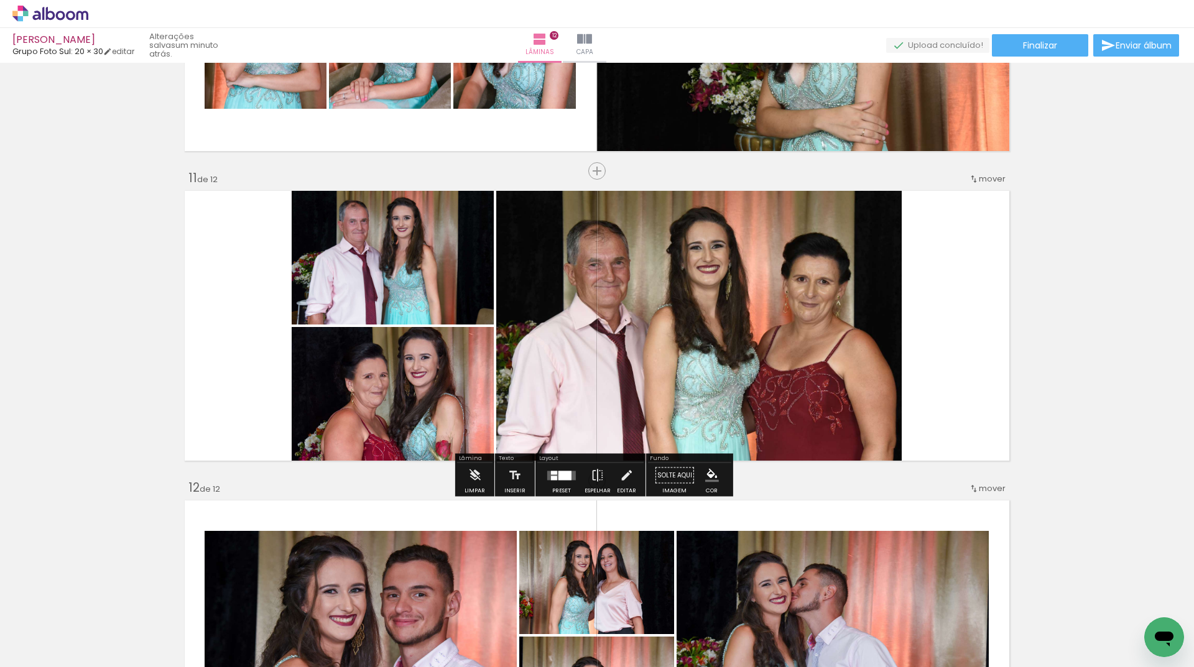
click at [555, 478] on quentale-layouter at bounding box center [561, 475] width 29 height 9
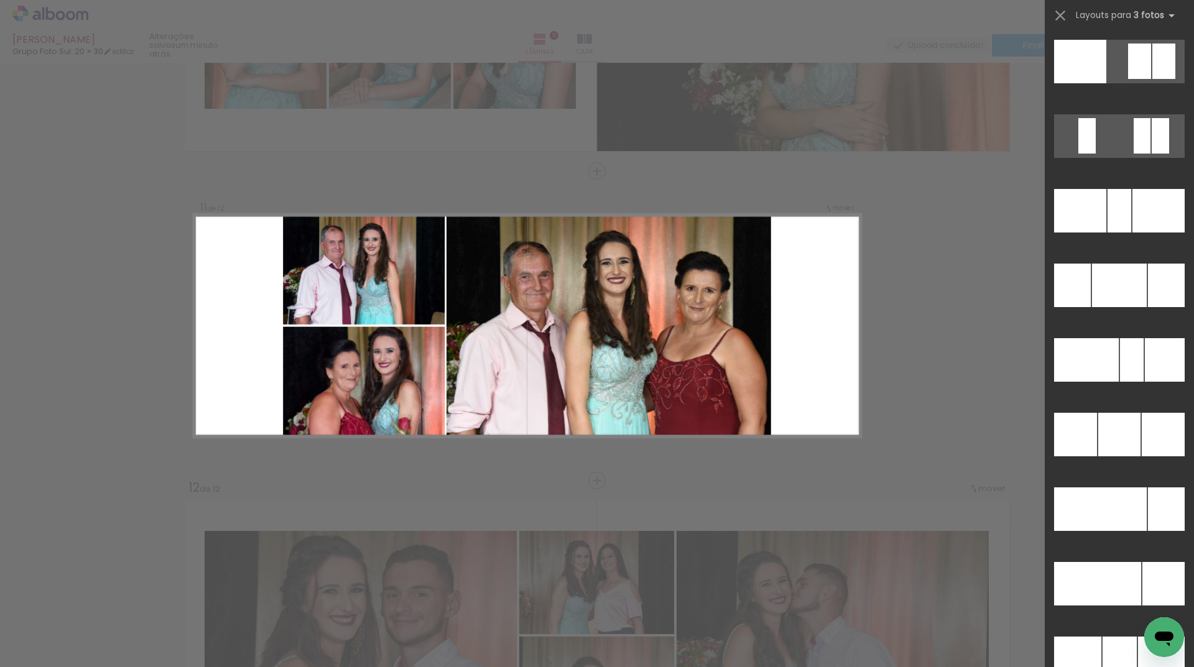
scroll to position [11809, 0]
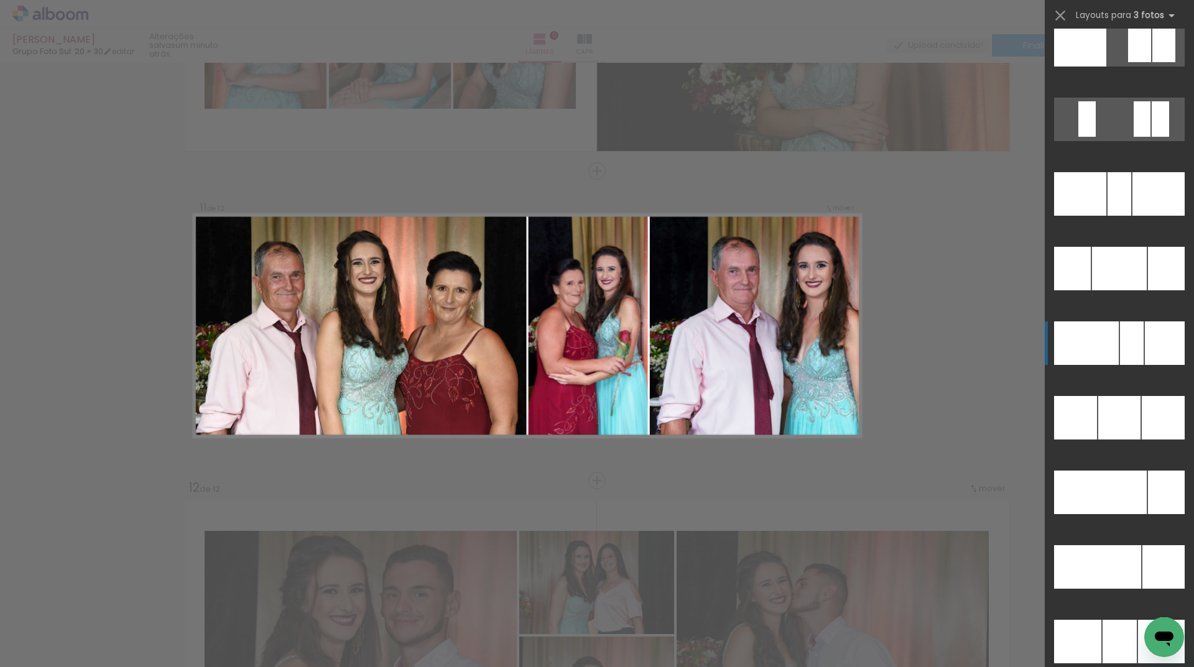
click at [1126, 342] on div at bounding box center [1132, 344] width 24 height 44
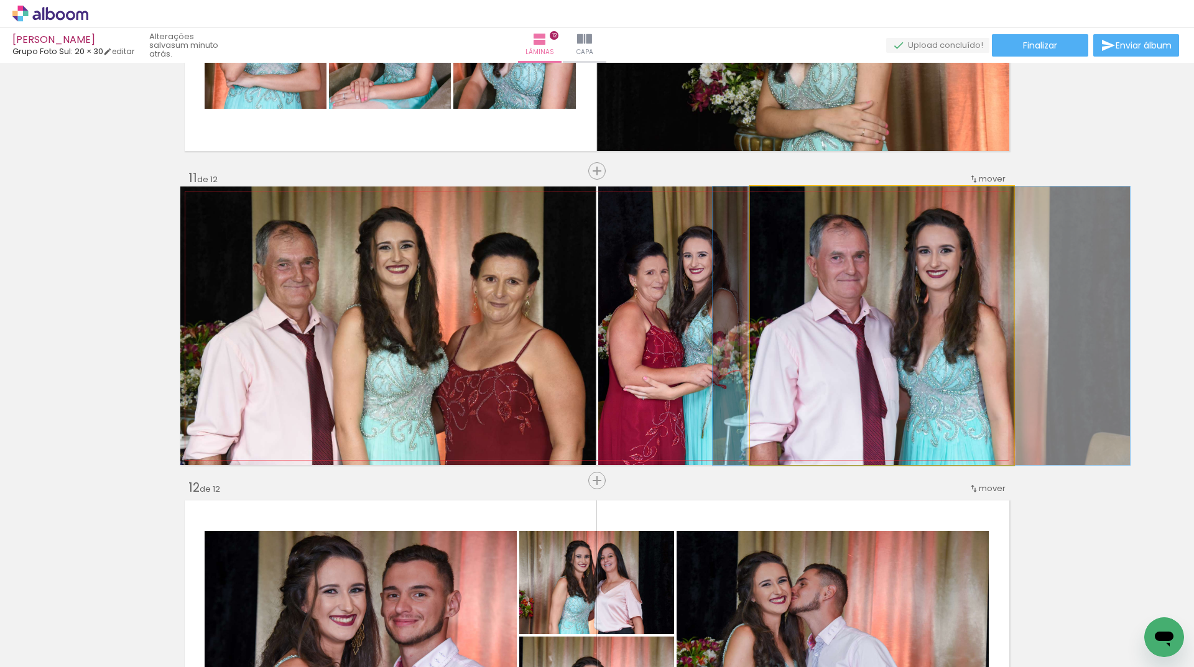
drag, startPoint x: 966, startPoint y: 355, endPoint x: 947, endPoint y: 357, distance: 18.8
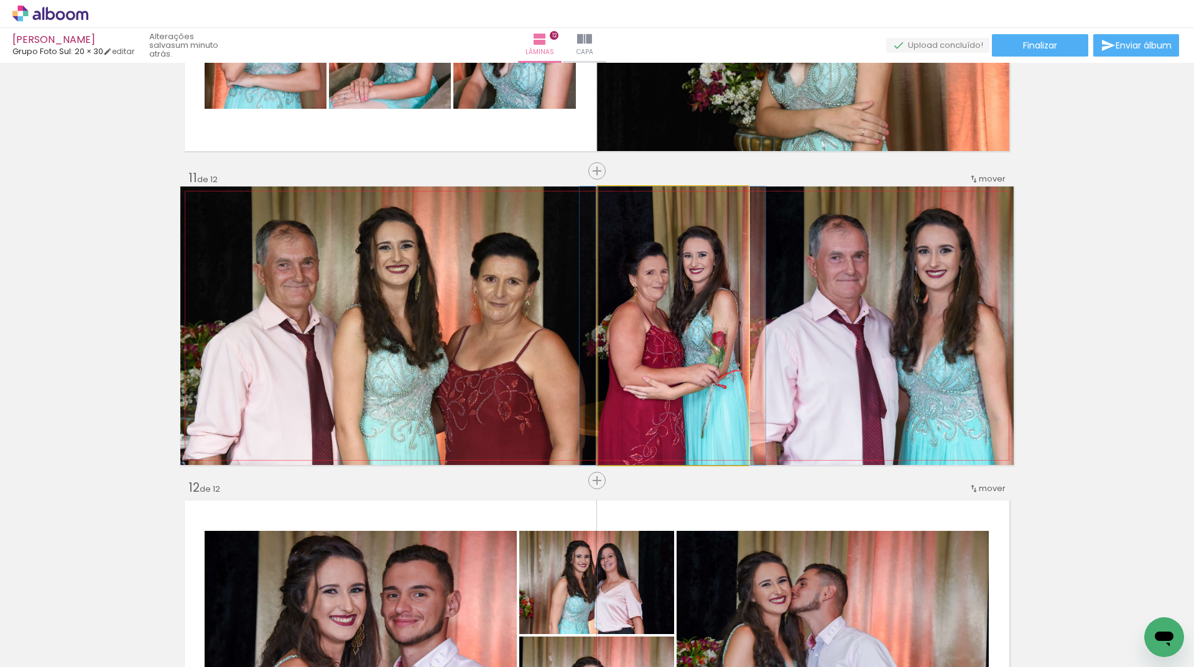
click at [704, 335] on quentale-photo at bounding box center [672, 326] width 149 height 279
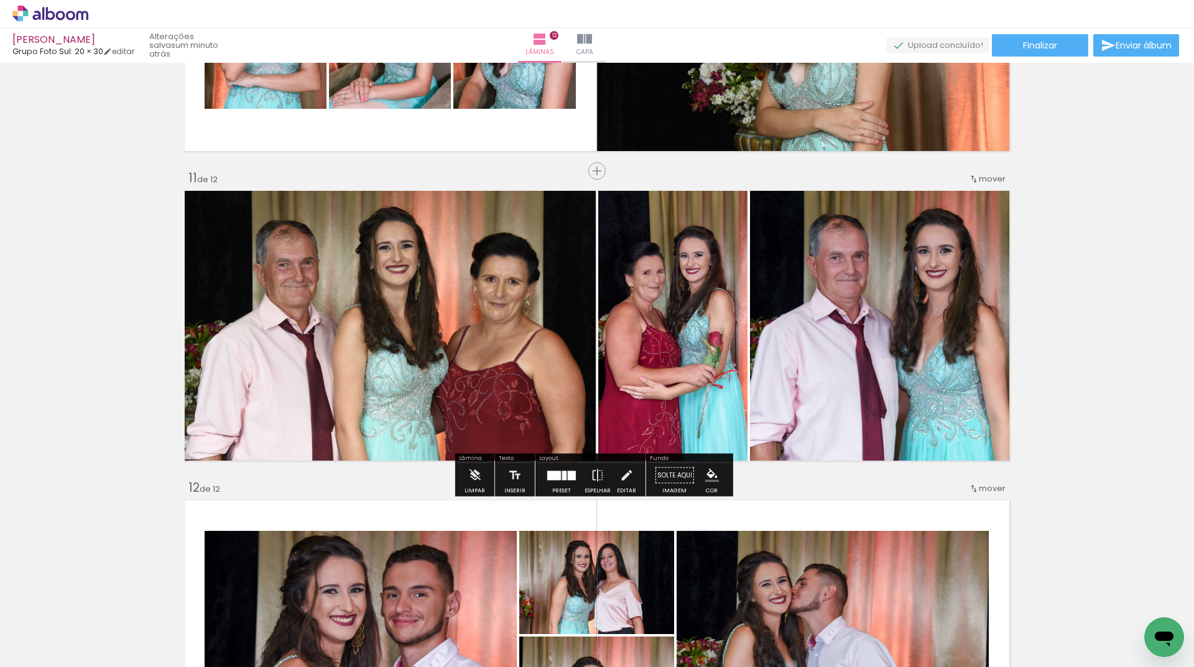
click at [557, 478] on div at bounding box center [554, 475] width 14 height 9
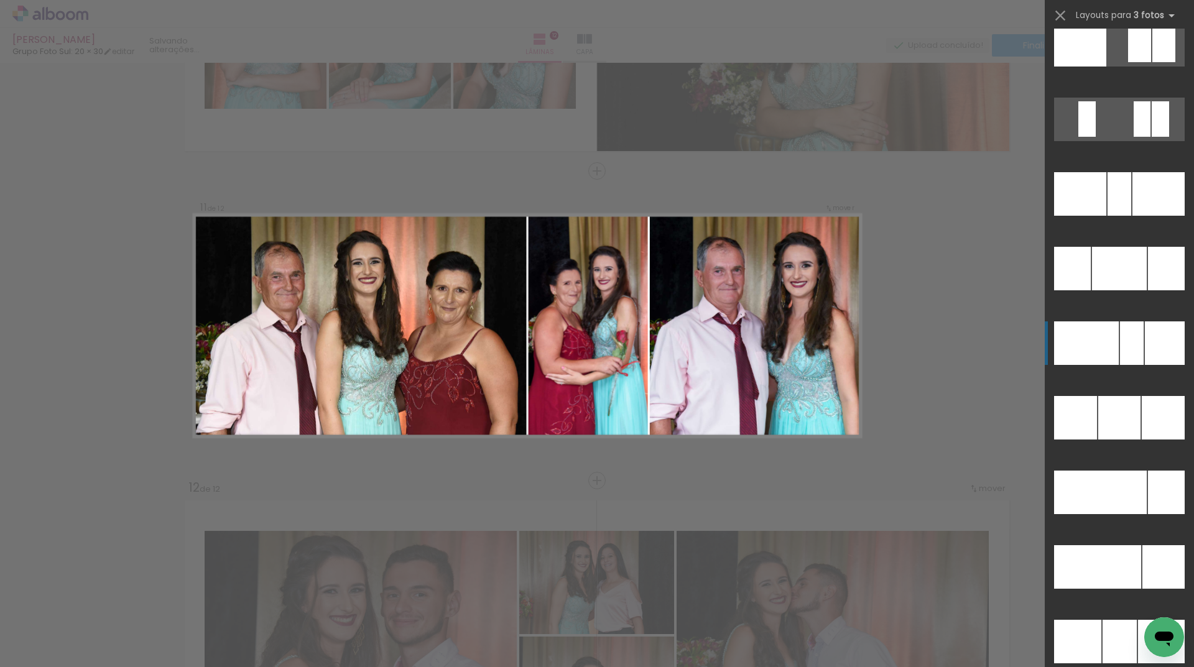
scroll to position [12093, 0]
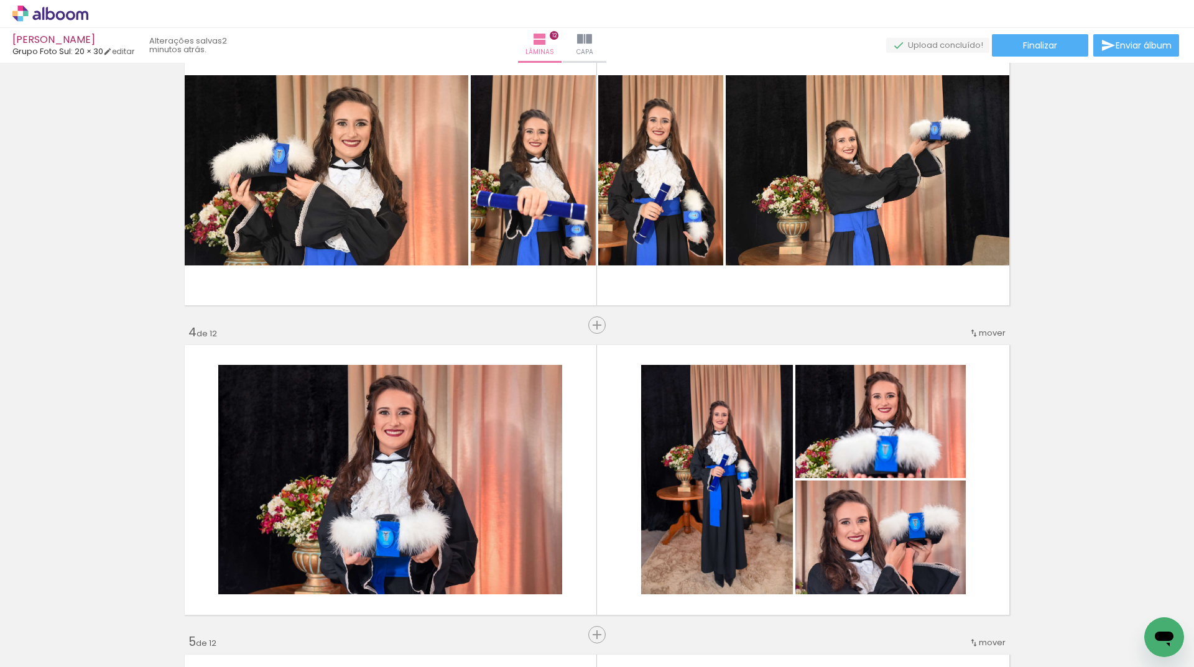
scroll to position [190, 0]
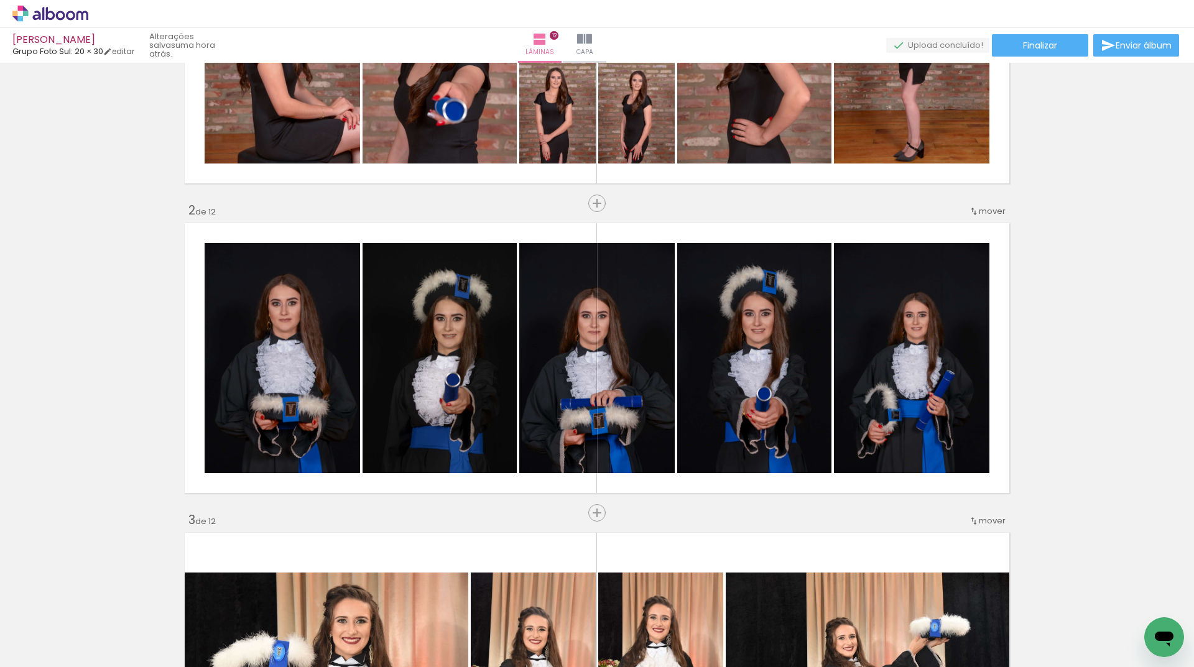
scroll to position [0, 2258]
